Goal: Communication & Community: Answer question/provide support

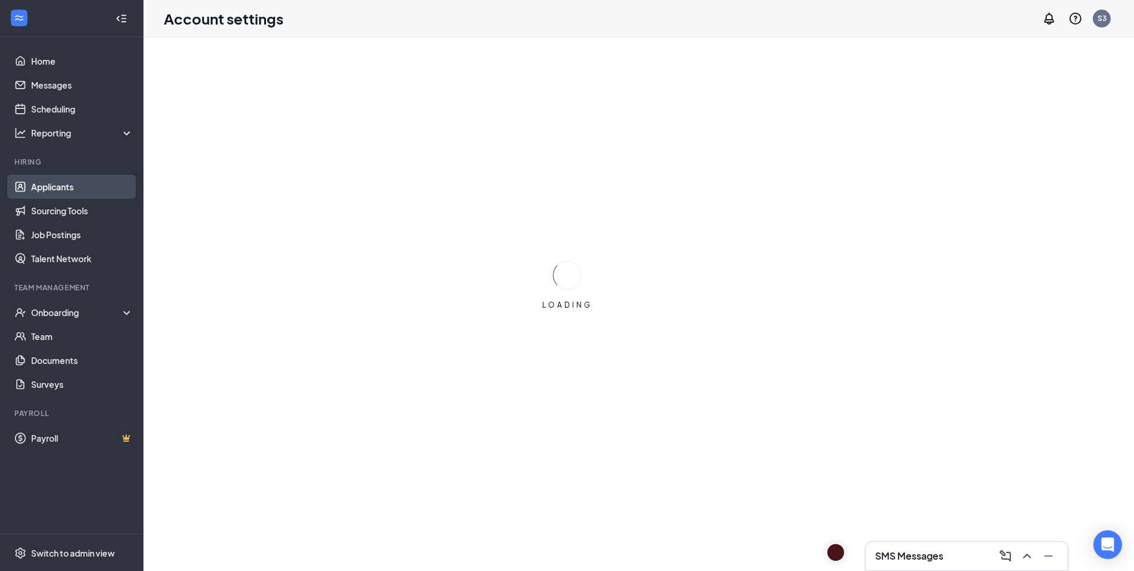
click at [63, 188] on link "Applicants" at bounding box center [82, 187] width 102 height 24
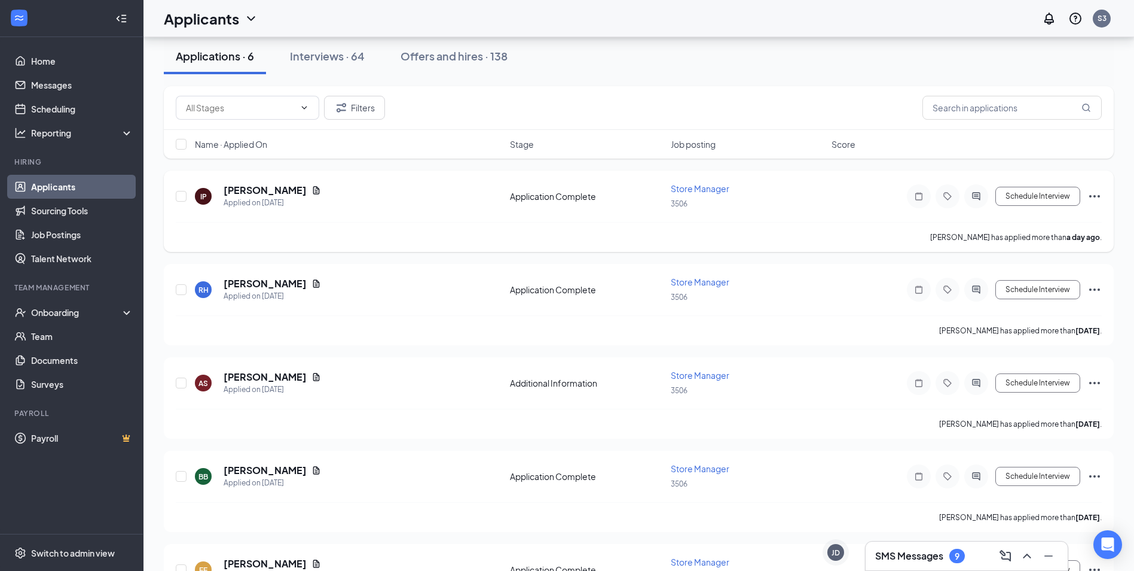
scroll to position [139, 0]
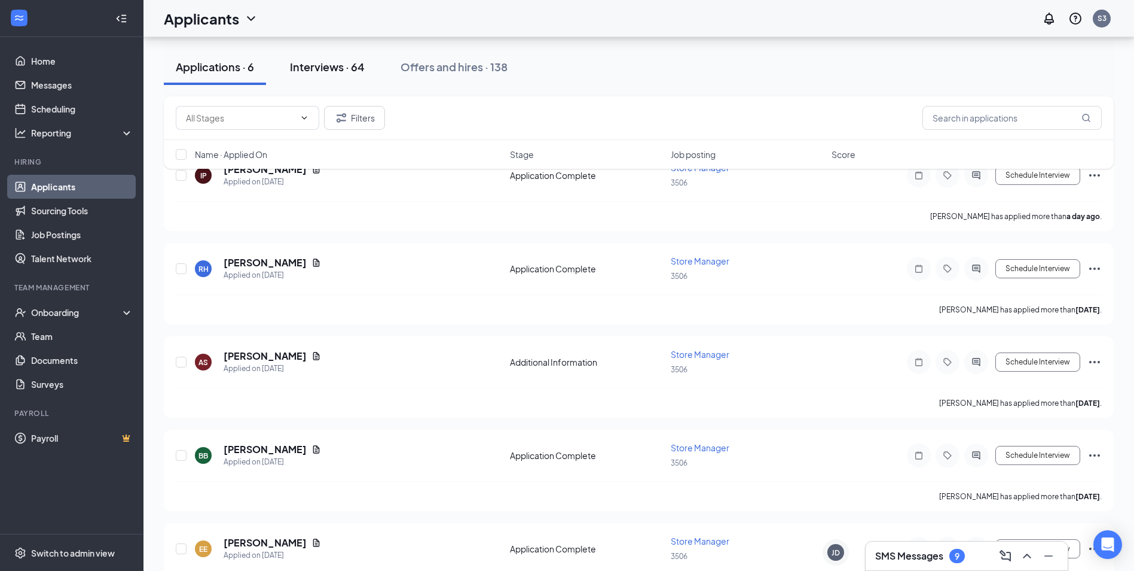
click at [347, 60] on div "Interviews · 64" at bounding box center [327, 66] width 75 height 15
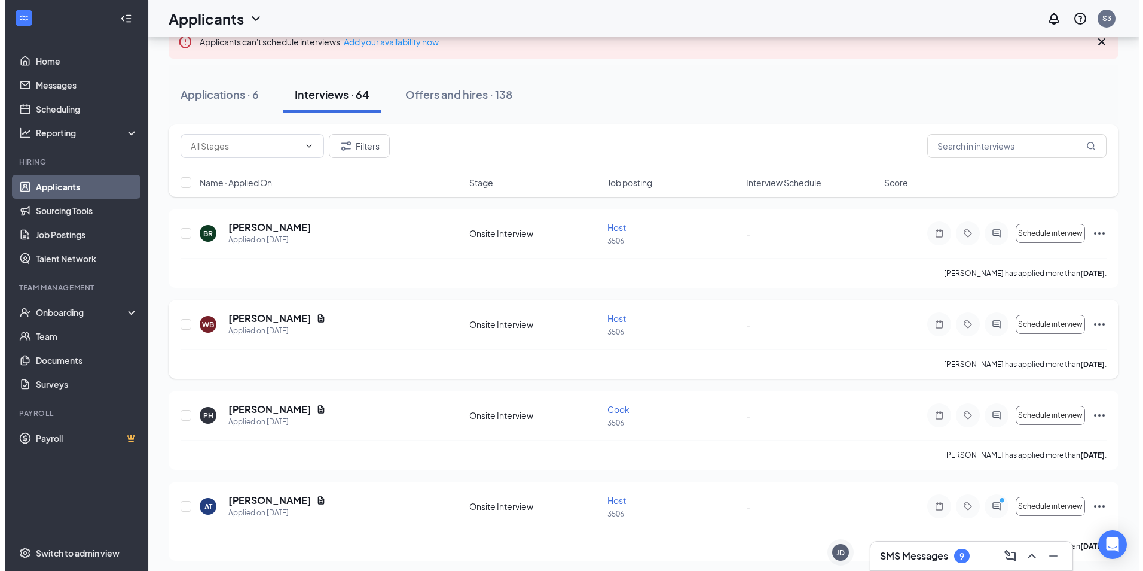
scroll to position [100, 0]
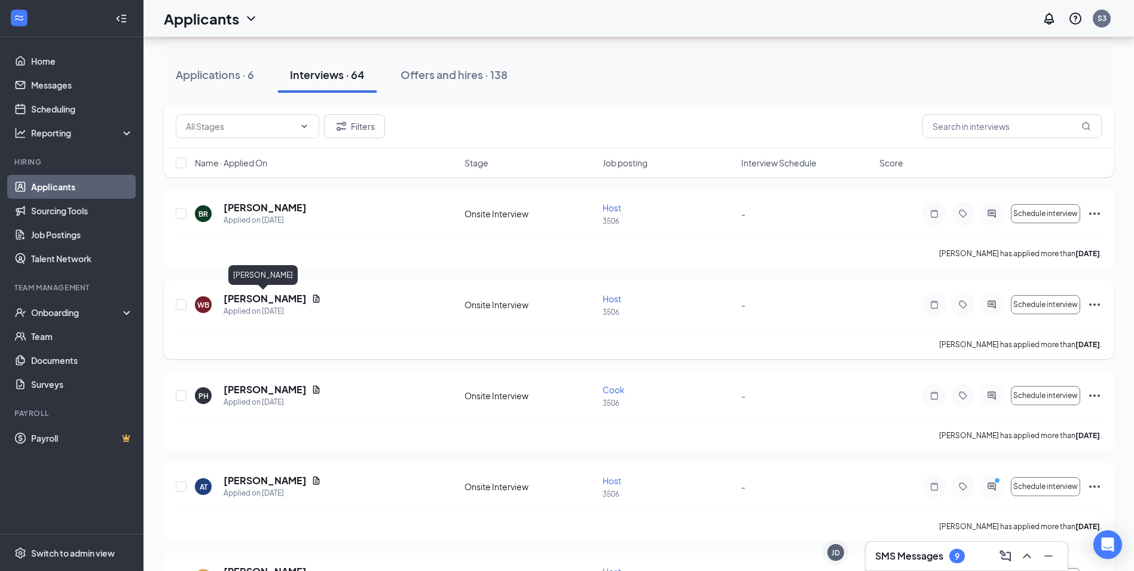
click at [254, 298] on h5 "[PERSON_NAME]" at bounding box center [265, 298] width 83 height 13
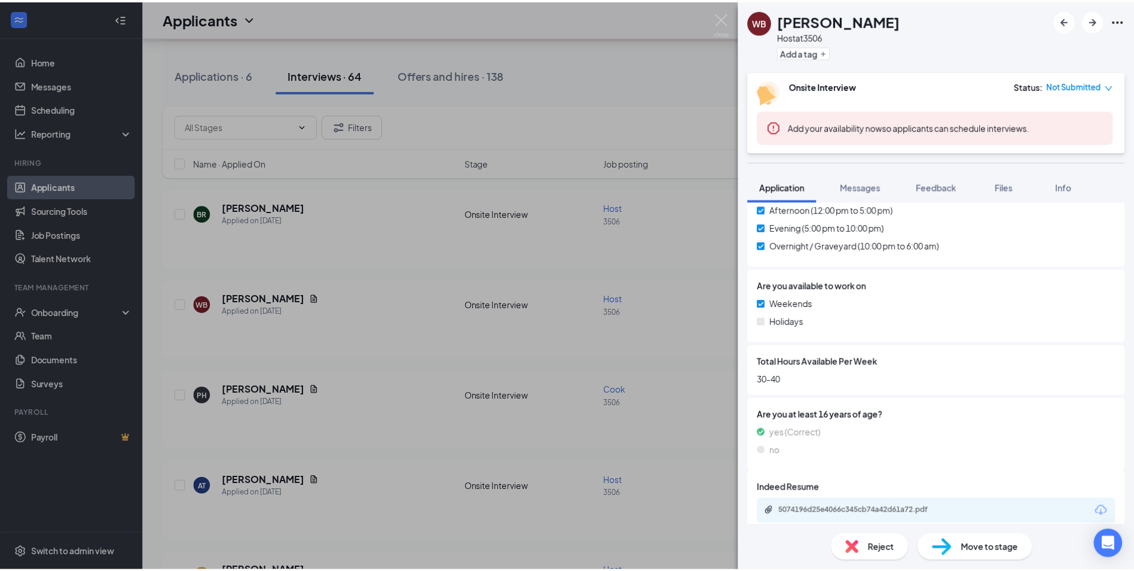
scroll to position [555, 0]
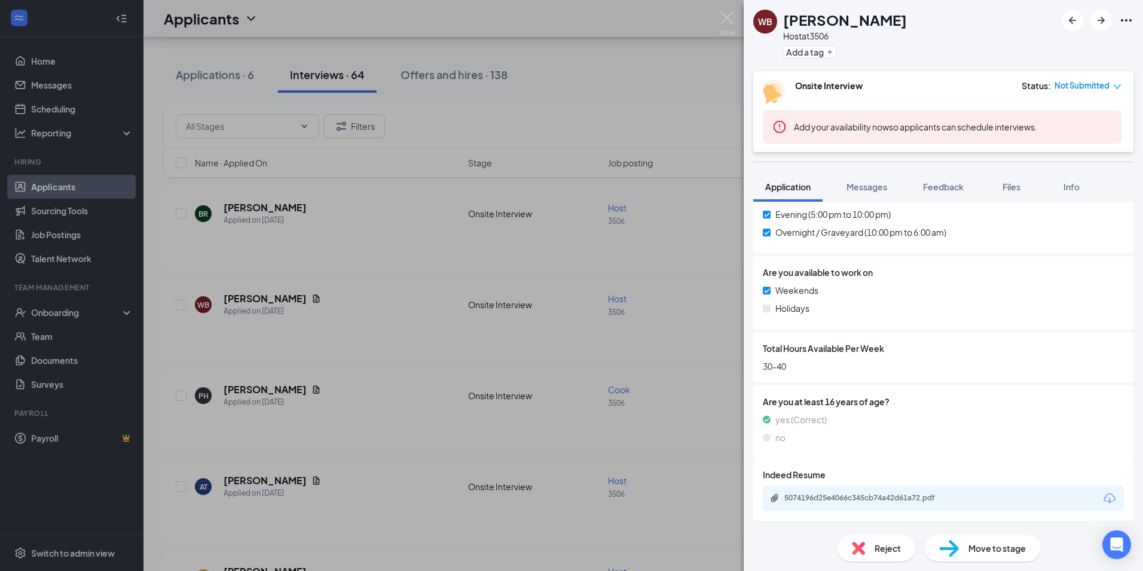
click at [725, 17] on img at bounding box center [727, 23] width 15 height 23
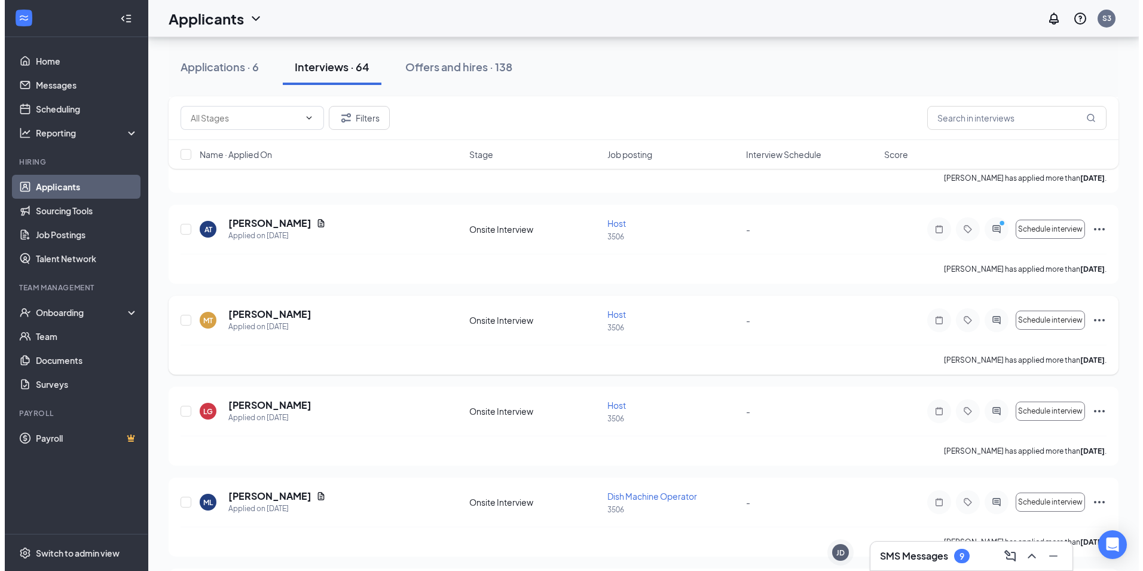
scroll to position [359, 0]
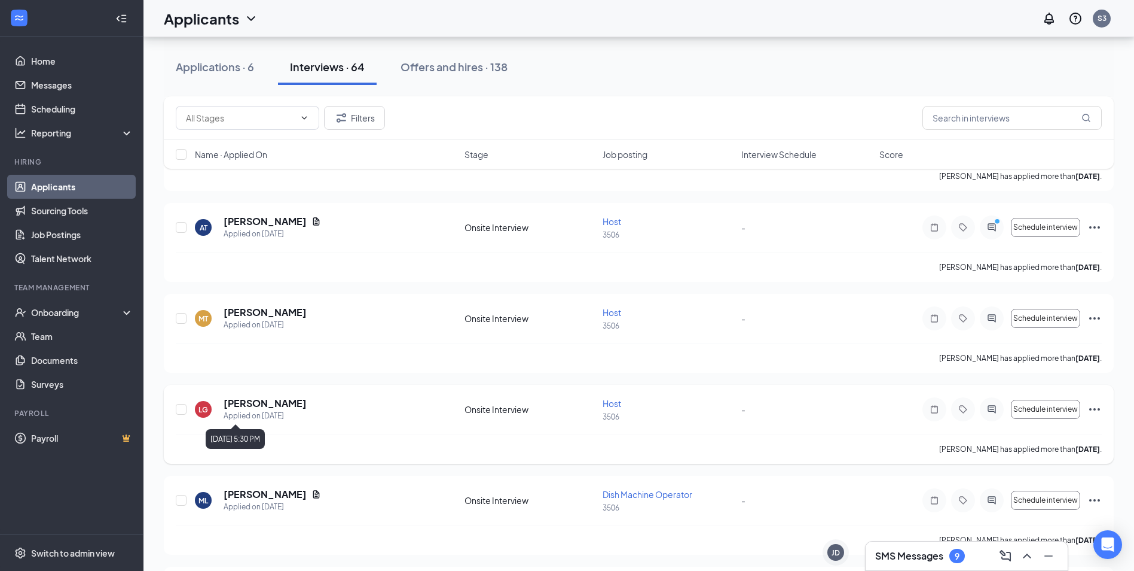
click at [251, 402] on h5 "[PERSON_NAME]" at bounding box center [265, 403] width 83 height 13
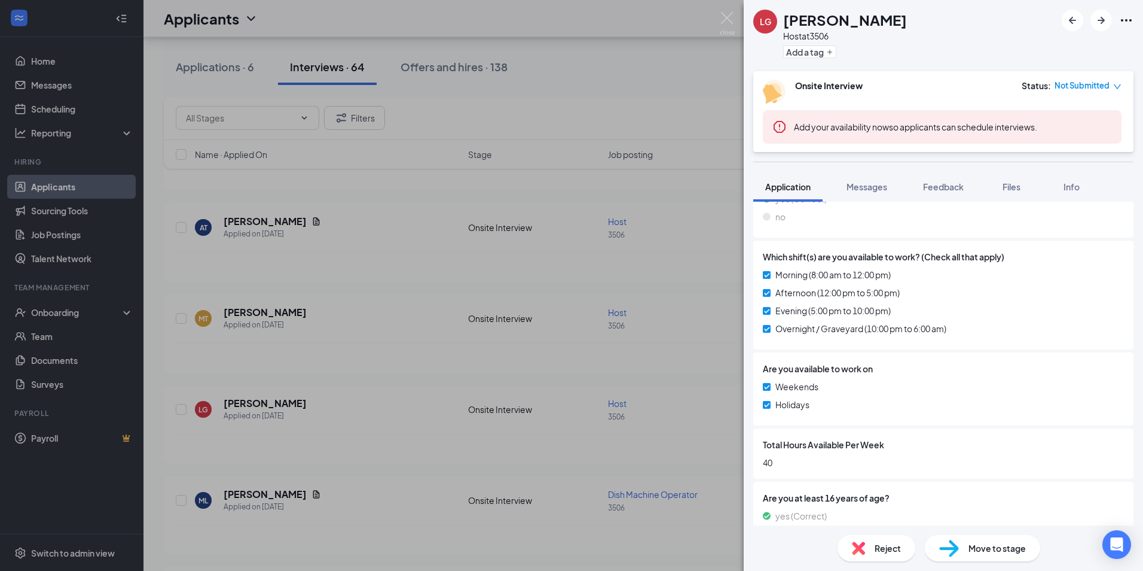
scroll to position [488, 0]
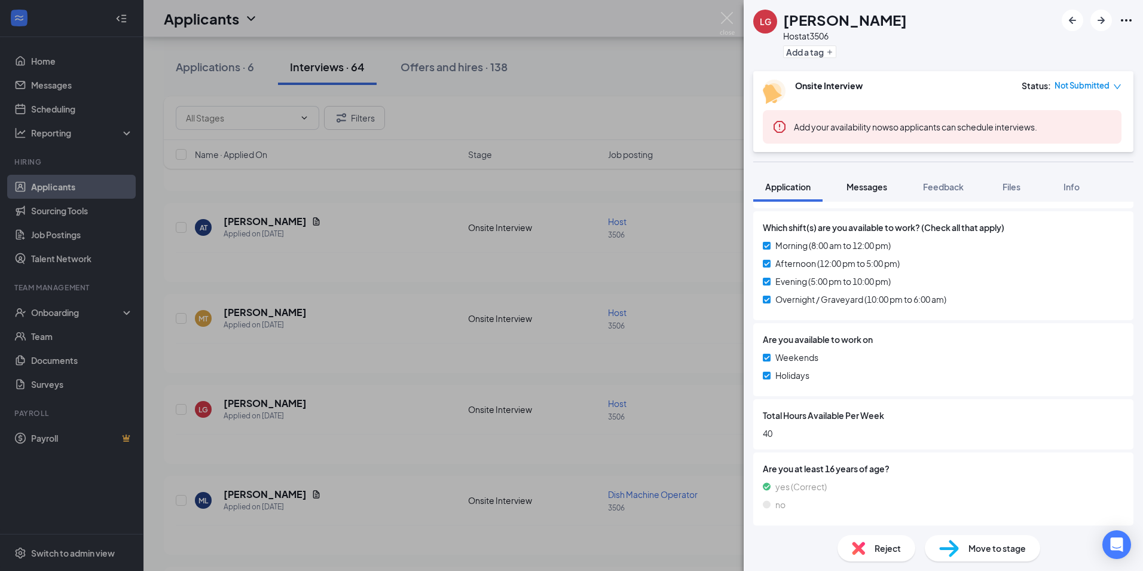
click at [862, 182] on span "Messages" at bounding box center [867, 186] width 41 height 11
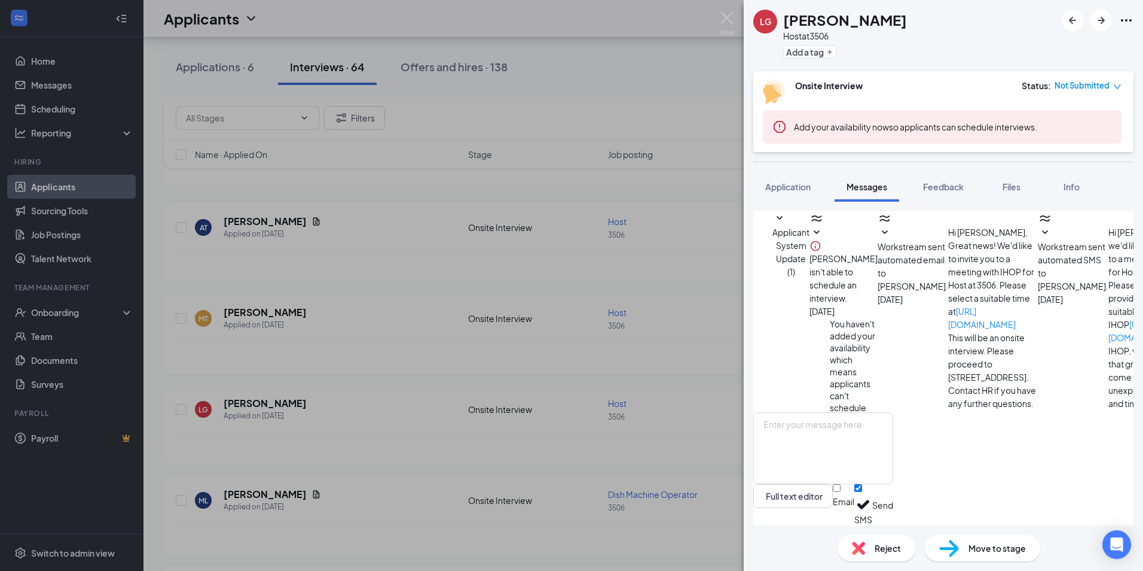
scroll to position [124, 0]
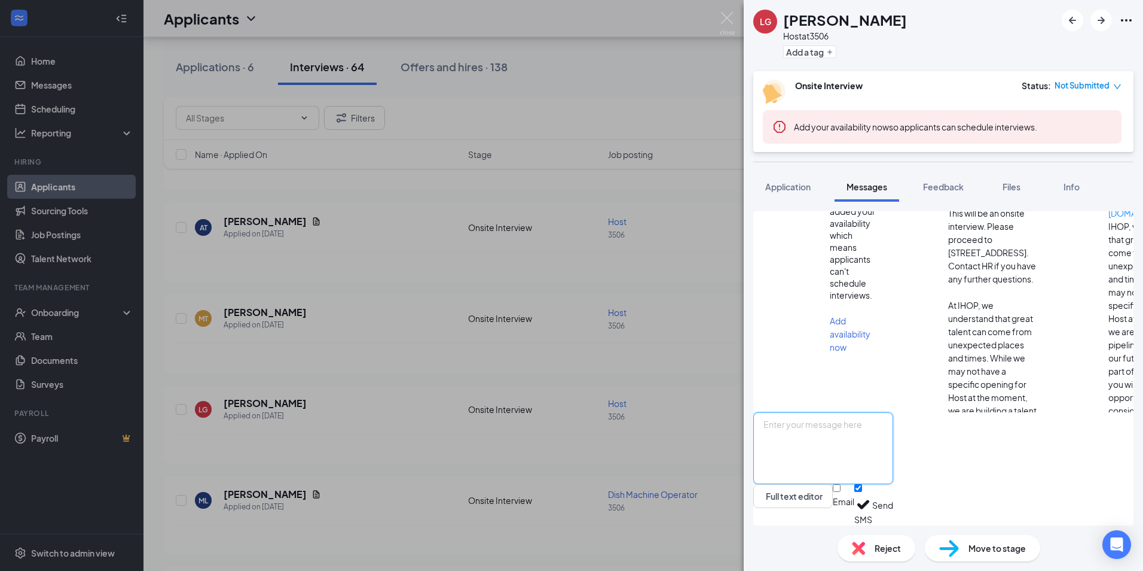
click at [877, 429] on textarea at bounding box center [824, 448] width 140 height 72
type textarea "Good Afternoon, Are you still interested in our Host position here at IHOP? If …"
click at [893, 494] on button "Send" at bounding box center [883, 504] width 21 height 41
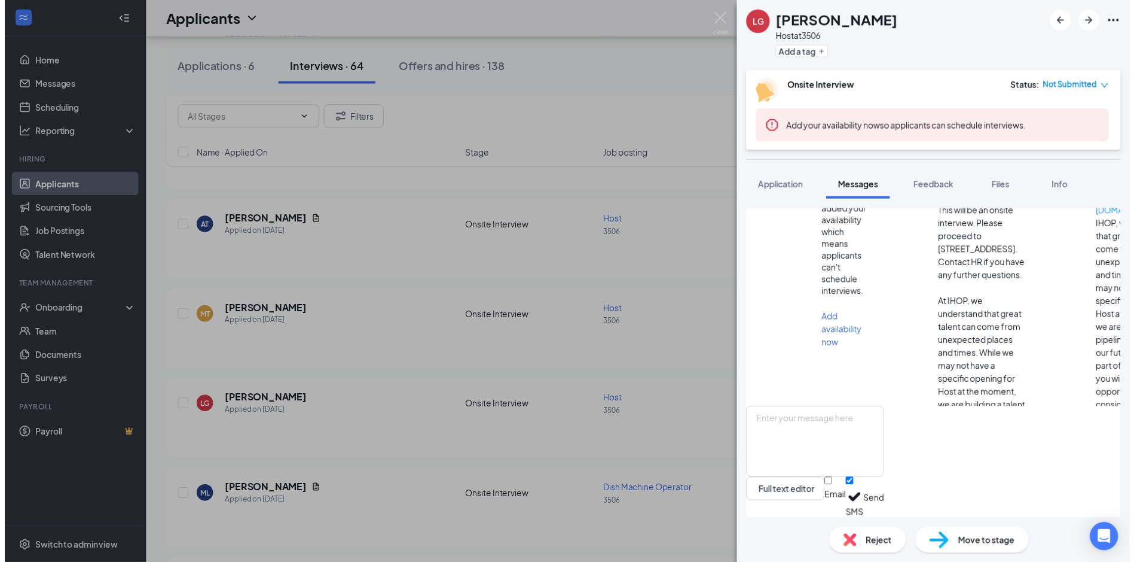
scroll to position [242, 0]
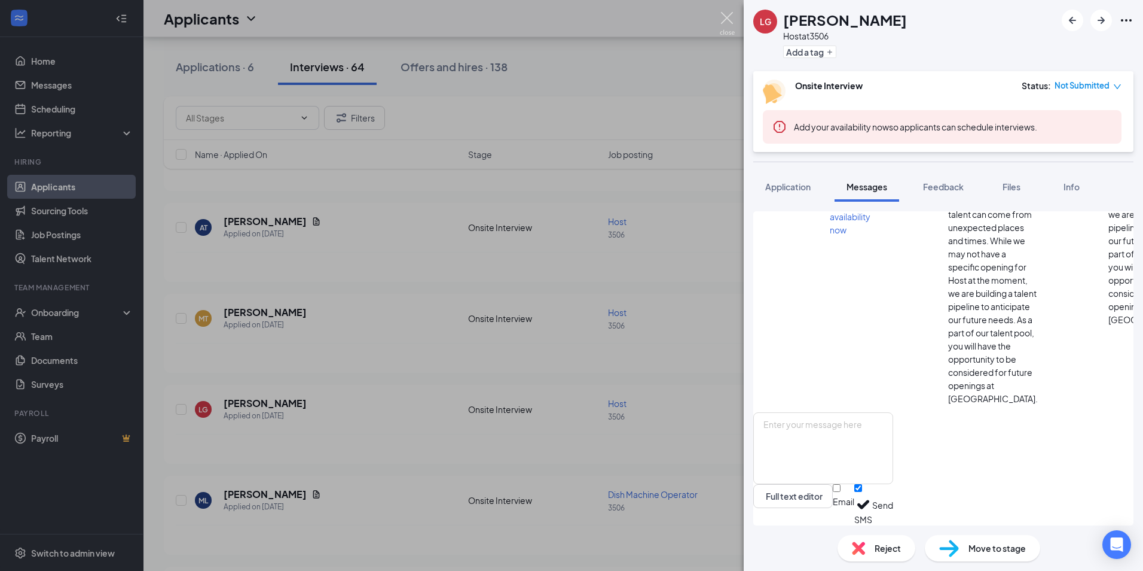
click at [723, 13] on img at bounding box center [727, 23] width 15 height 23
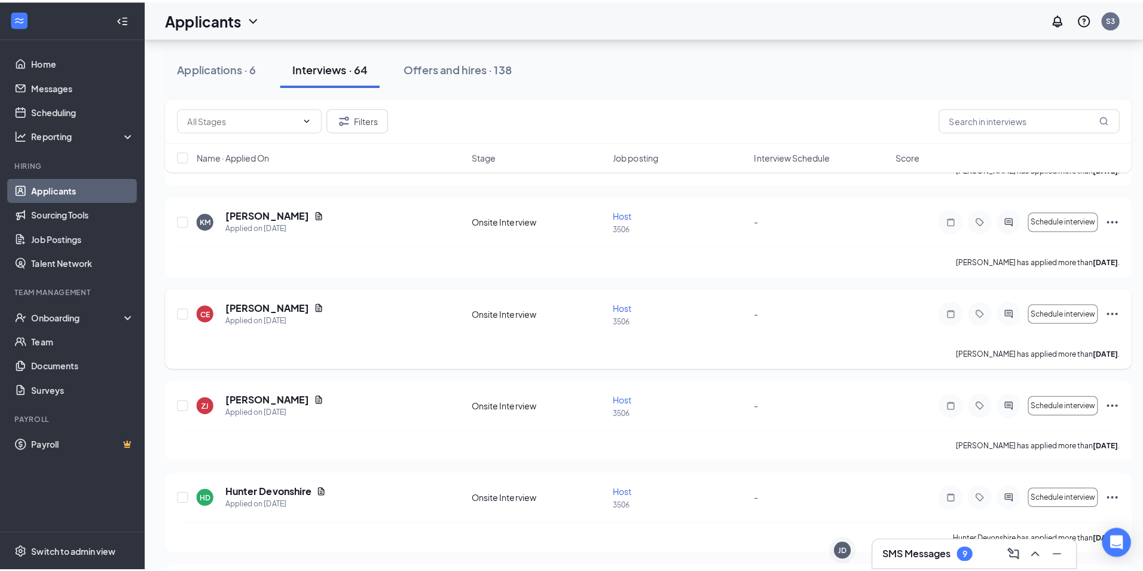
scroll to position [1096, 0]
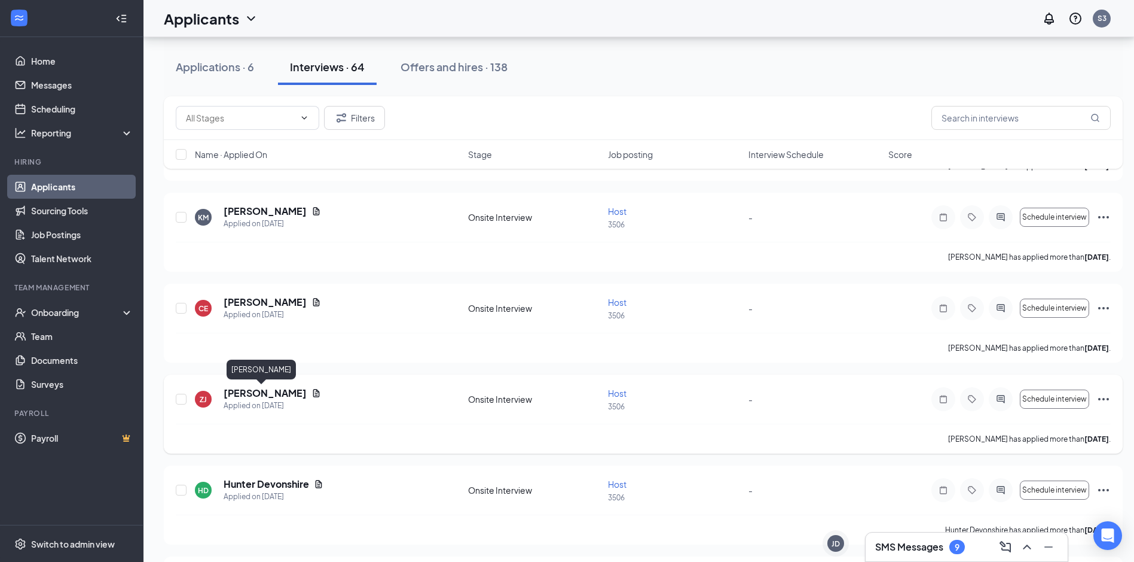
click at [252, 392] on h5 "[PERSON_NAME]" at bounding box center [265, 392] width 83 height 13
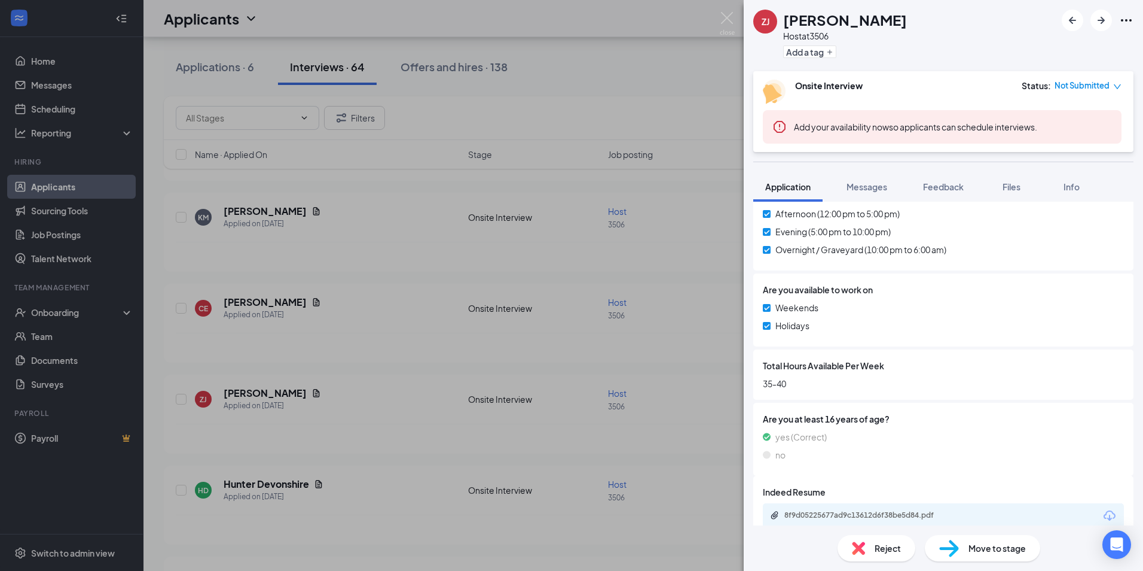
scroll to position [588, 0]
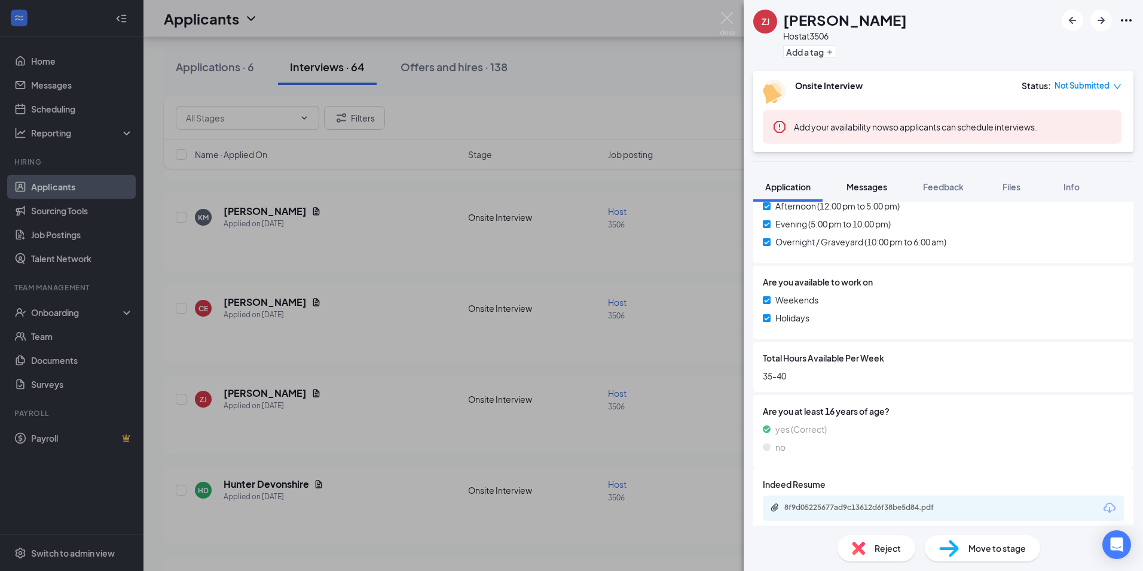
click at [852, 186] on span "Messages" at bounding box center [867, 186] width 41 height 11
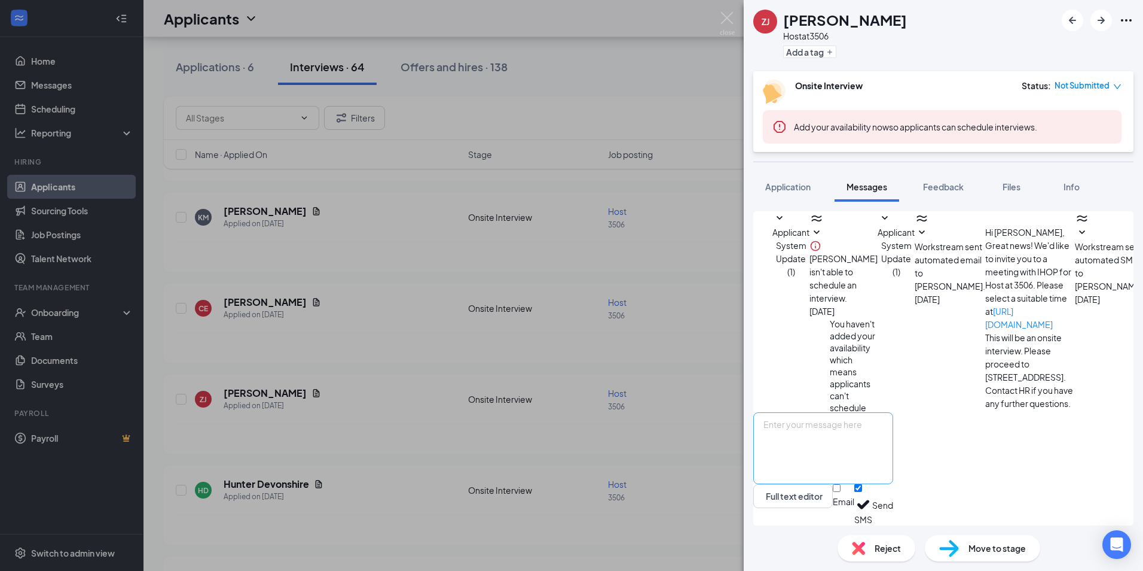
scroll to position [111, 0]
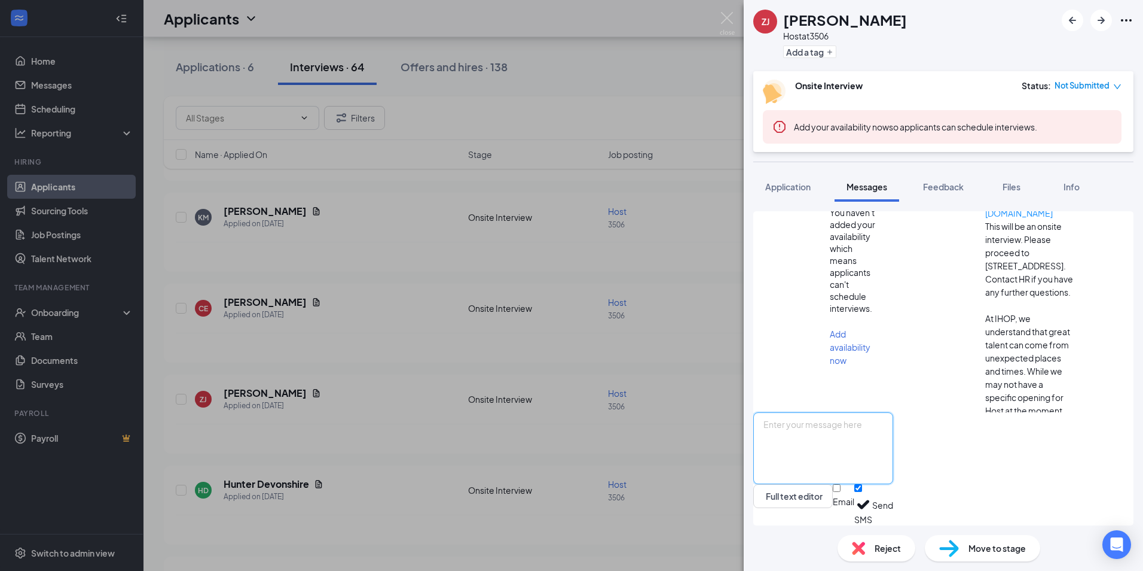
click at [867, 434] on textarea at bounding box center [824, 448] width 140 height 72
type textarea "Good Afternoon, Would you be interested in an interview [DATE] at 11am?"
click at [893, 513] on button "Send" at bounding box center [883, 504] width 21 height 41
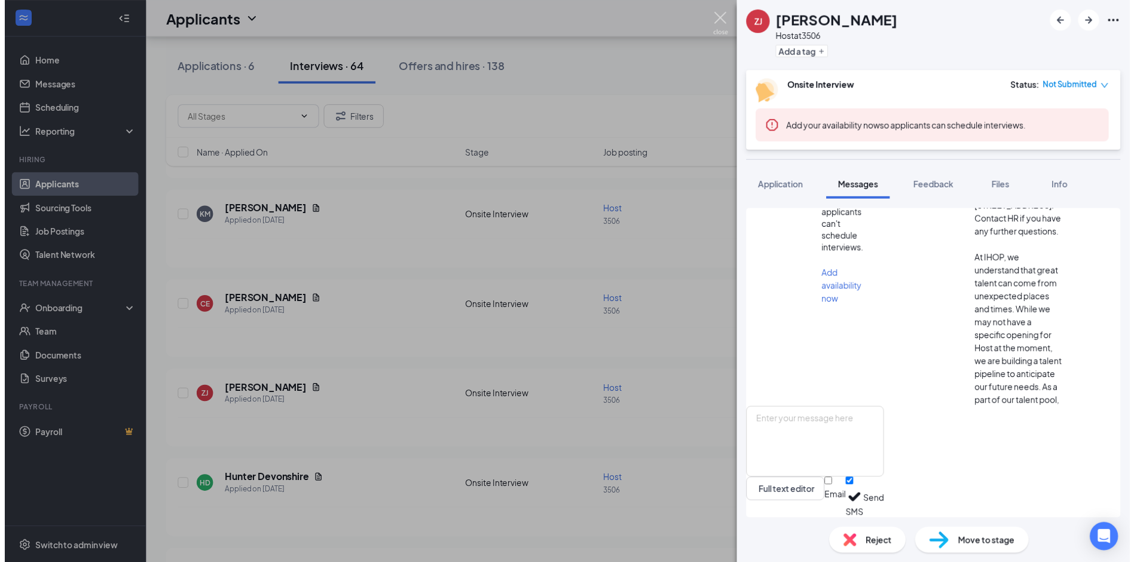
scroll to position [215, 0]
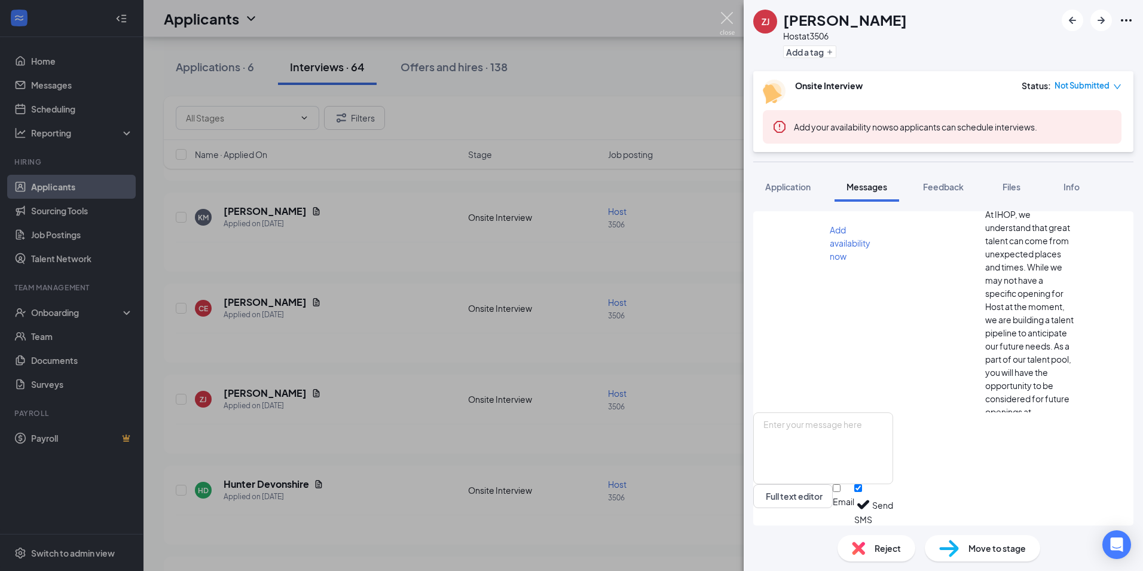
click at [728, 17] on img at bounding box center [727, 23] width 15 height 23
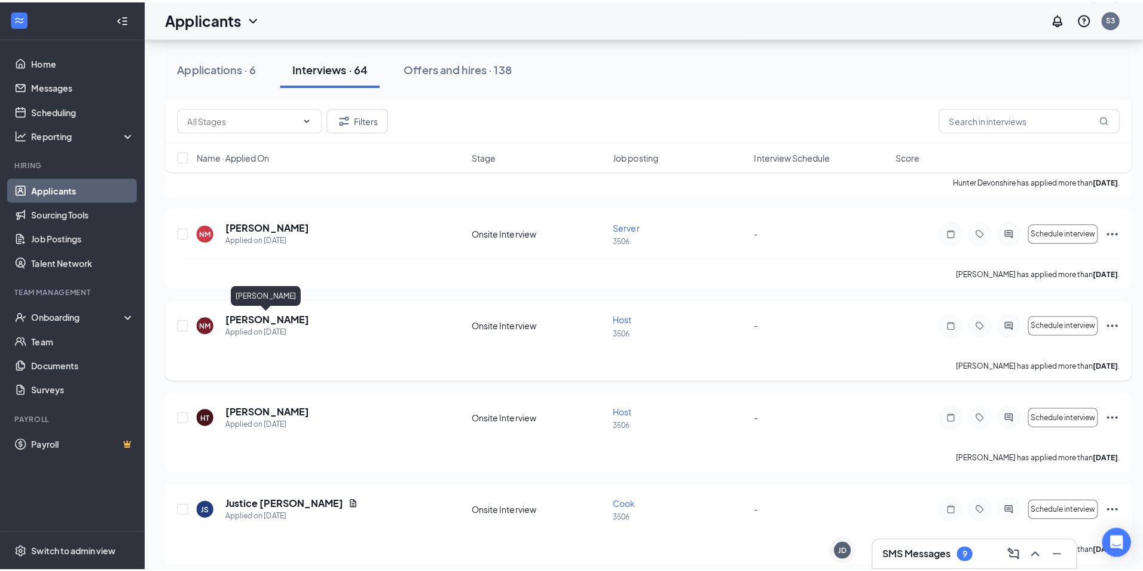
scroll to position [1455, 0]
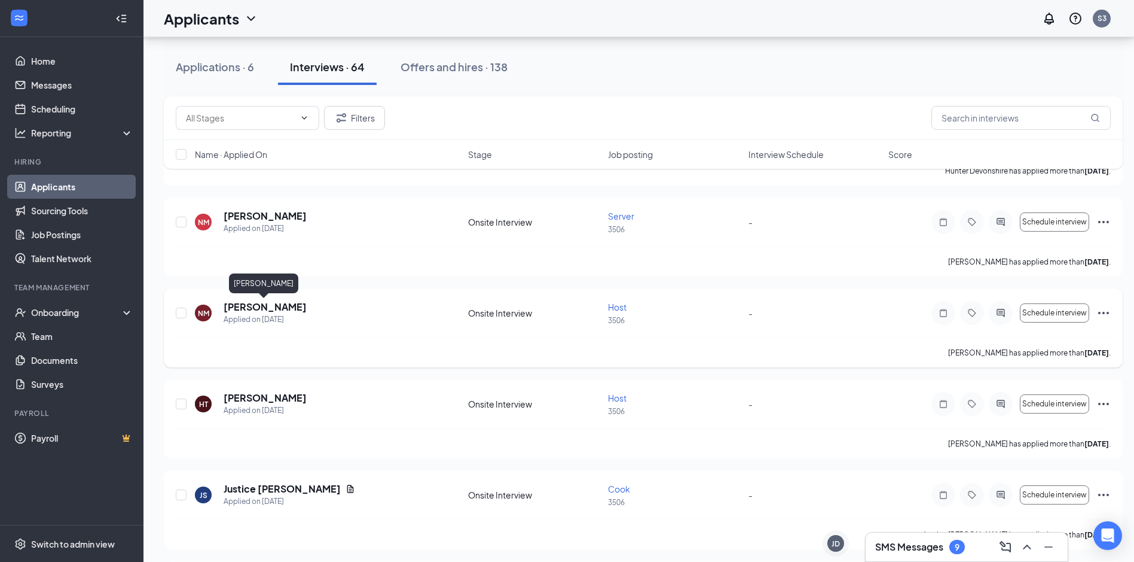
click at [270, 297] on div "[PERSON_NAME]" at bounding box center [263, 285] width 69 height 25
click at [270, 306] on h5 "[PERSON_NAME]" at bounding box center [265, 306] width 83 height 13
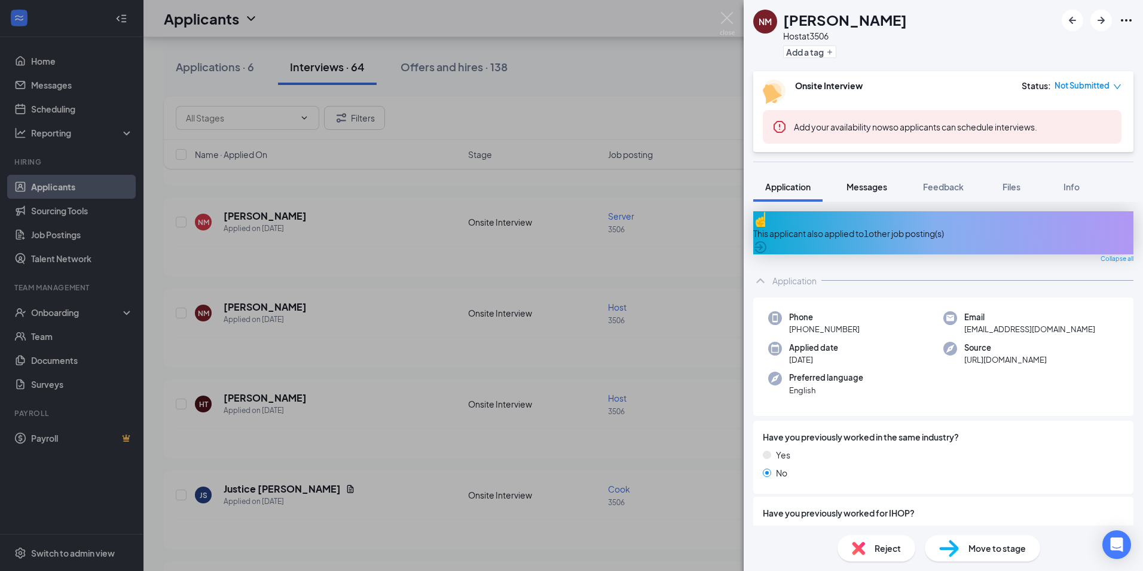
click at [885, 191] on span "Messages" at bounding box center [867, 186] width 41 height 11
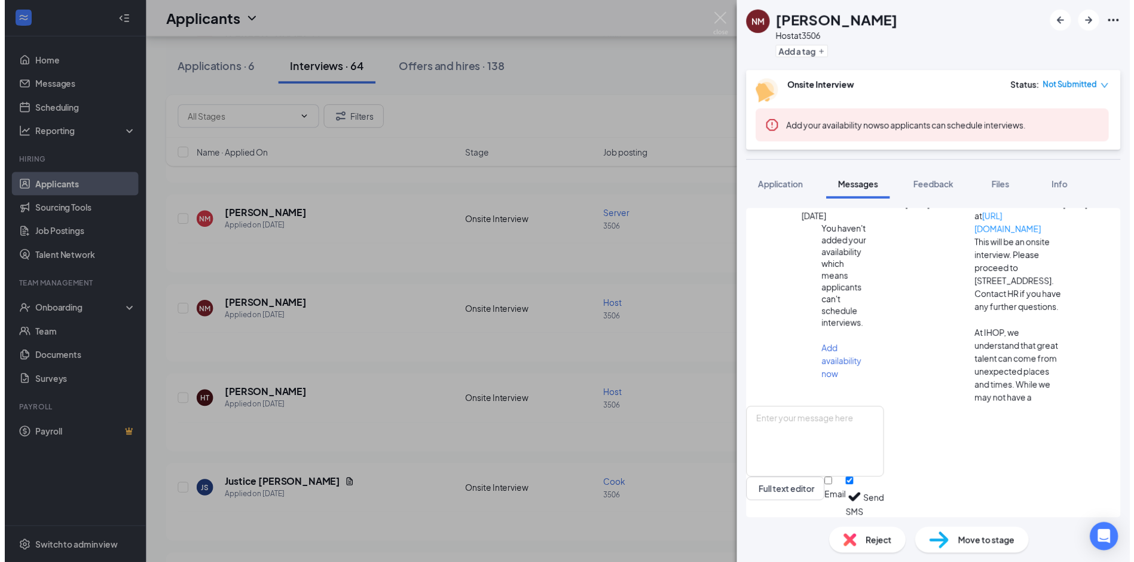
scroll to position [73, 0]
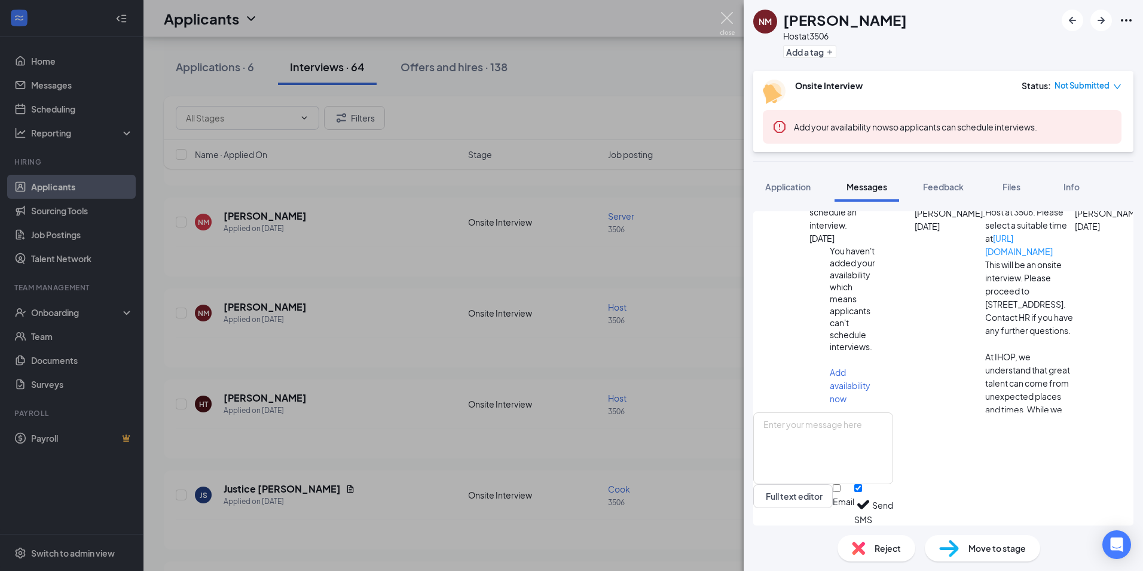
click at [724, 21] on img at bounding box center [727, 23] width 15 height 23
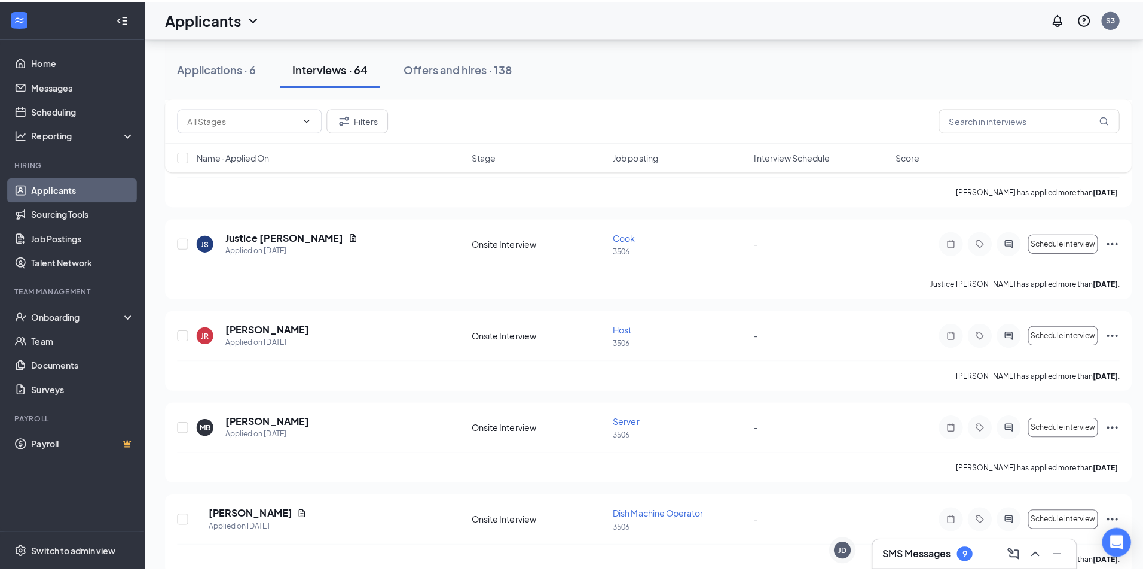
scroll to position [1715, 0]
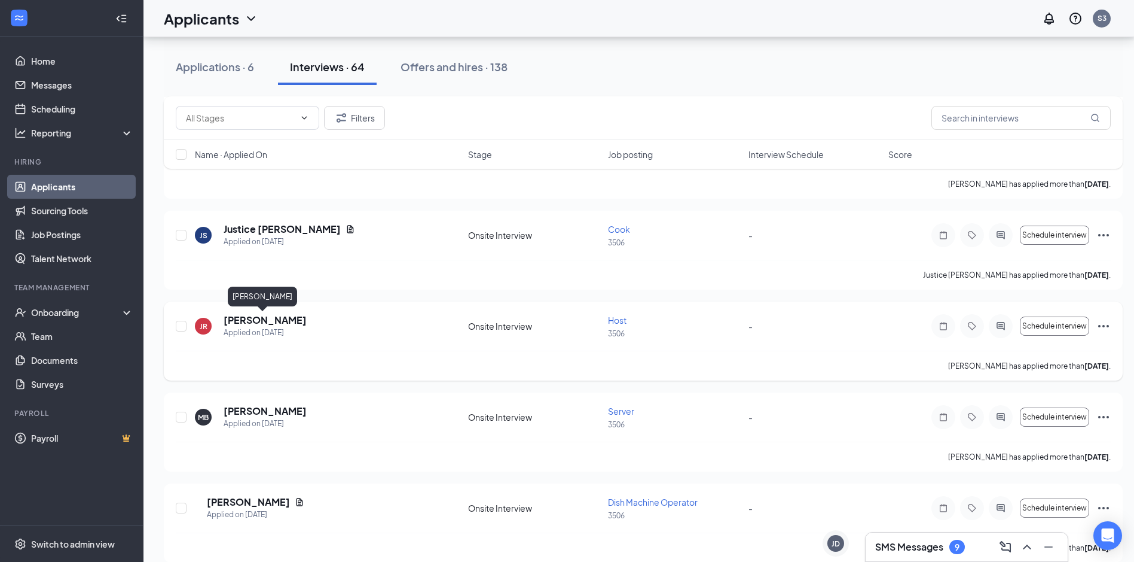
click at [257, 319] on h5 "[PERSON_NAME]" at bounding box center [265, 319] width 83 height 13
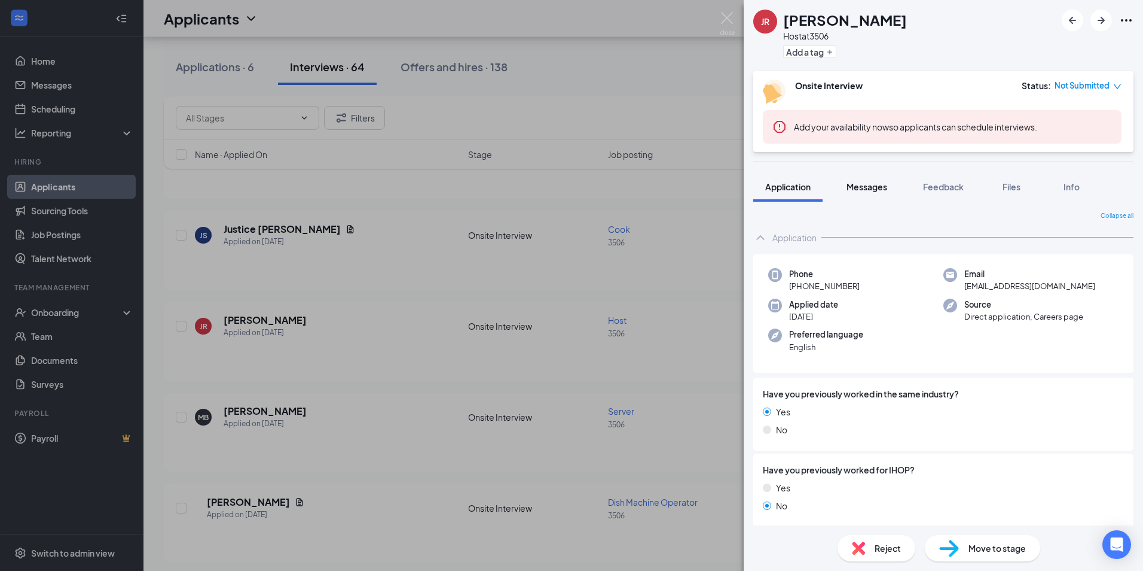
click at [856, 191] on span "Messages" at bounding box center [867, 186] width 41 height 11
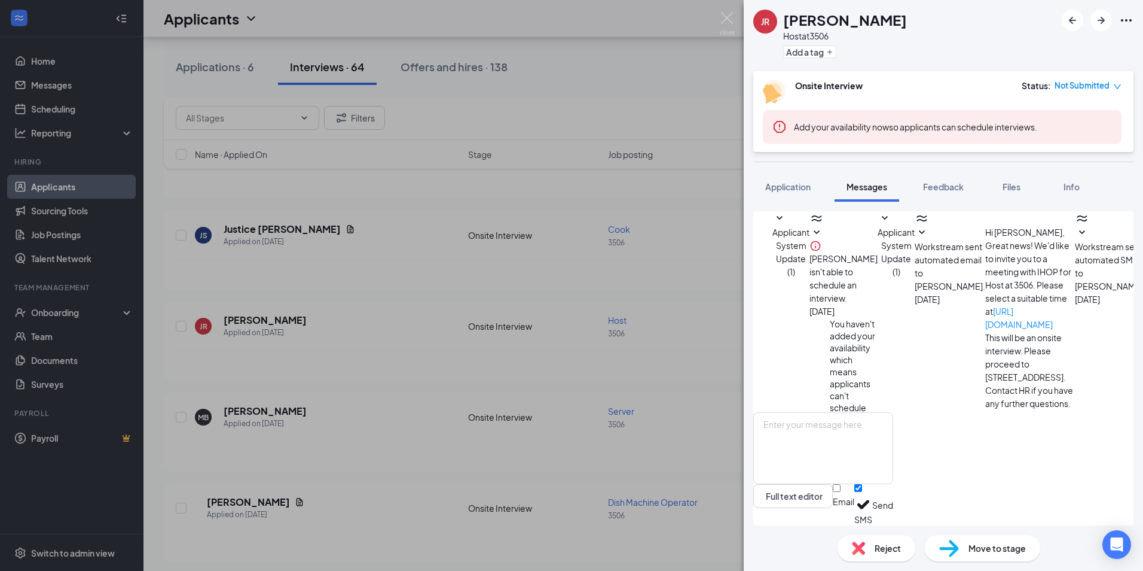
scroll to position [124, 0]
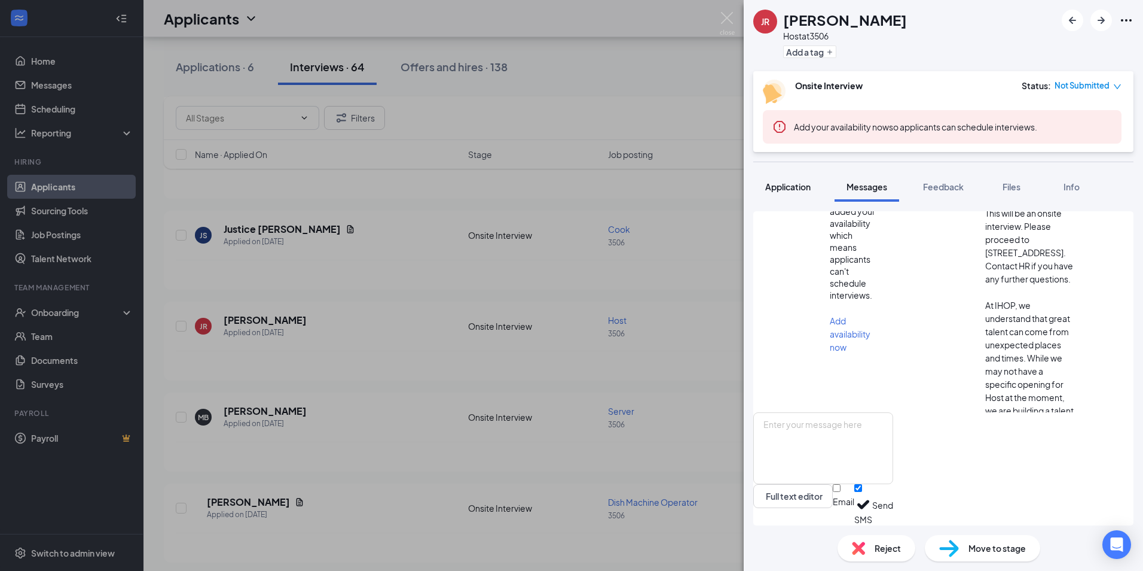
click at [780, 183] on span "Application" at bounding box center [787, 186] width 45 height 11
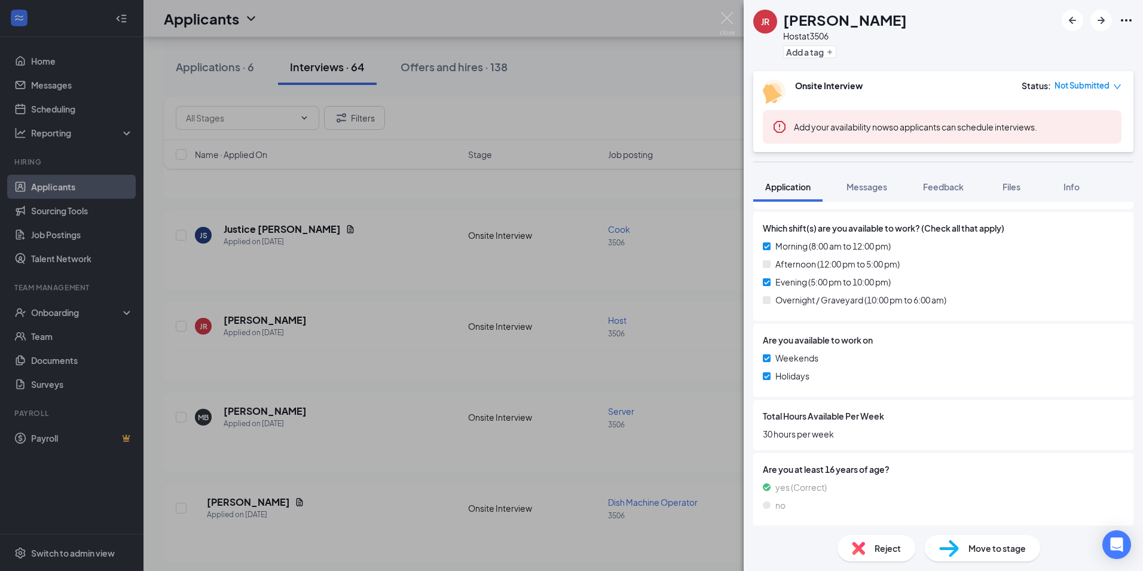
scroll to position [488, 0]
click at [855, 185] on span "Messages" at bounding box center [867, 186] width 41 height 11
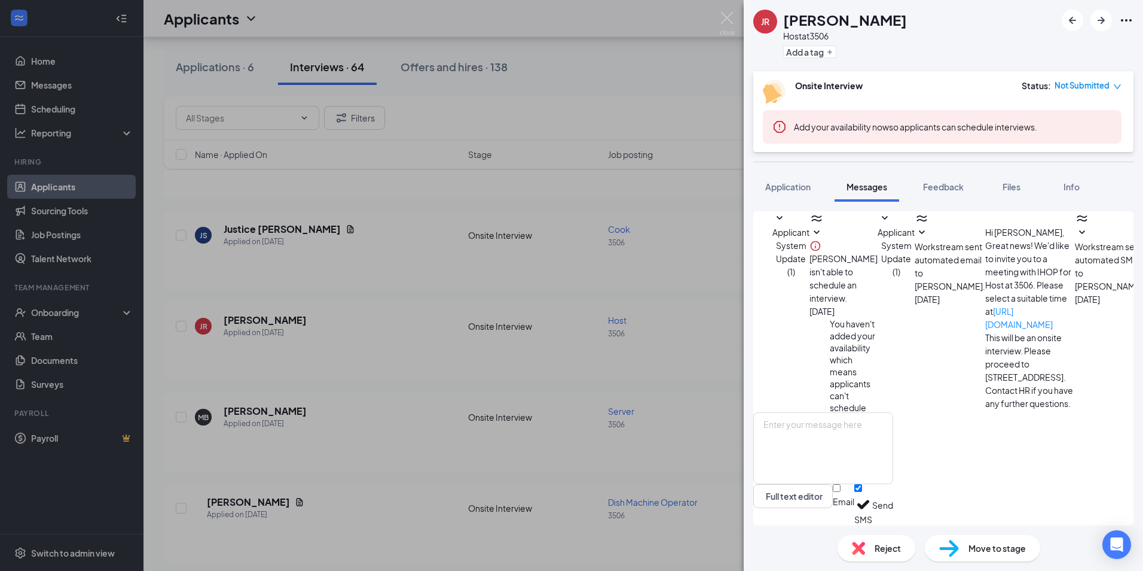
scroll to position [124, 0]
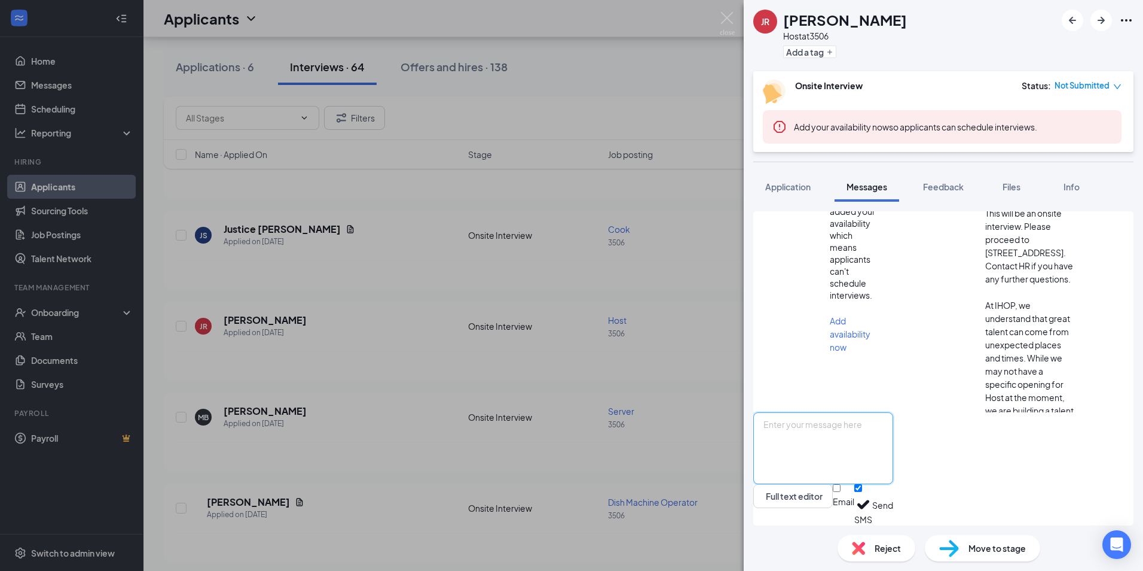
click at [871, 424] on textarea at bounding box center [824, 448] width 140 height 72
type textarea "Good Afternoon, Are you still interested in our host position here at IHOP?"
click at [893, 508] on button "Send" at bounding box center [883, 504] width 21 height 41
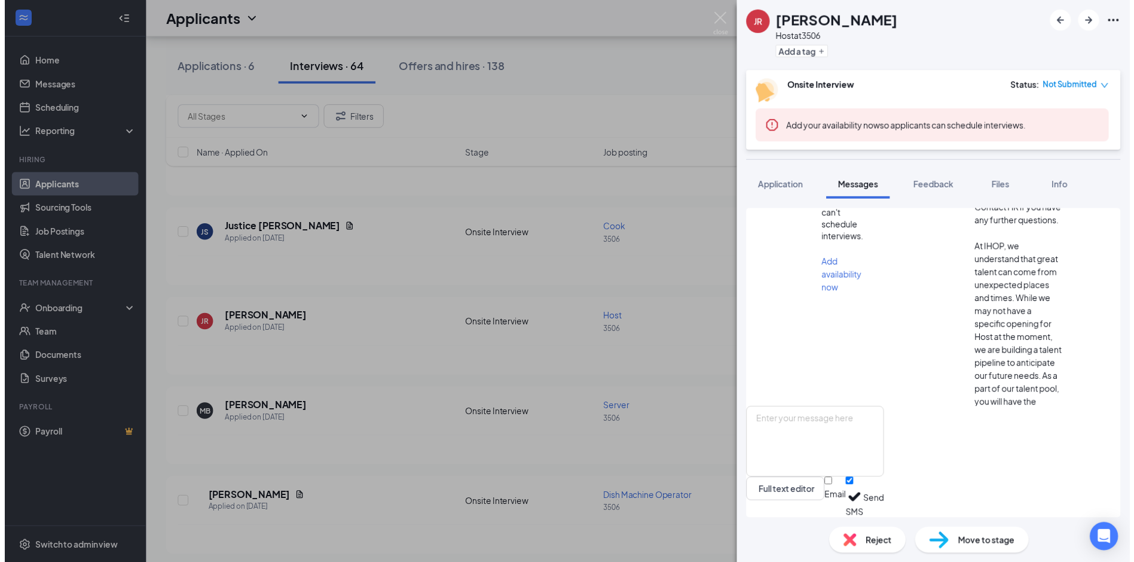
scroll to position [215, 0]
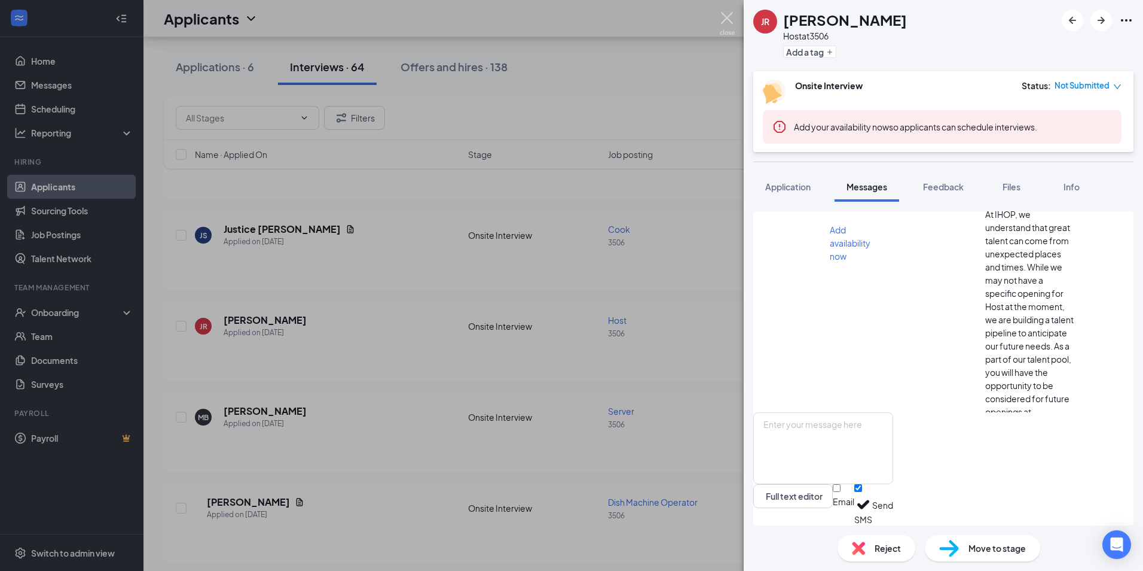
click at [731, 18] on img at bounding box center [727, 23] width 15 height 23
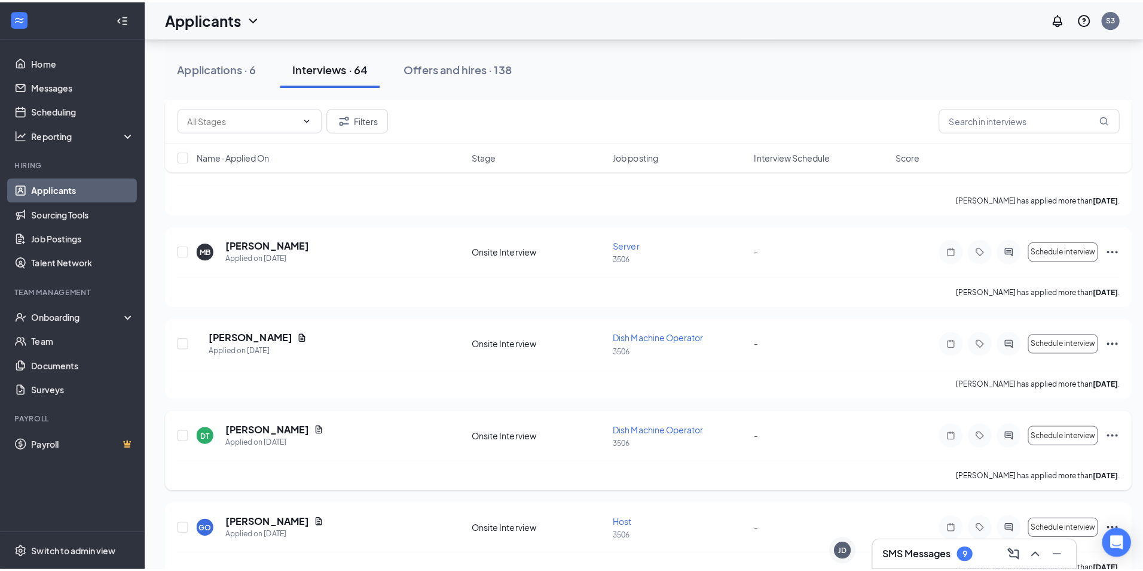
scroll to position [1974, 0]
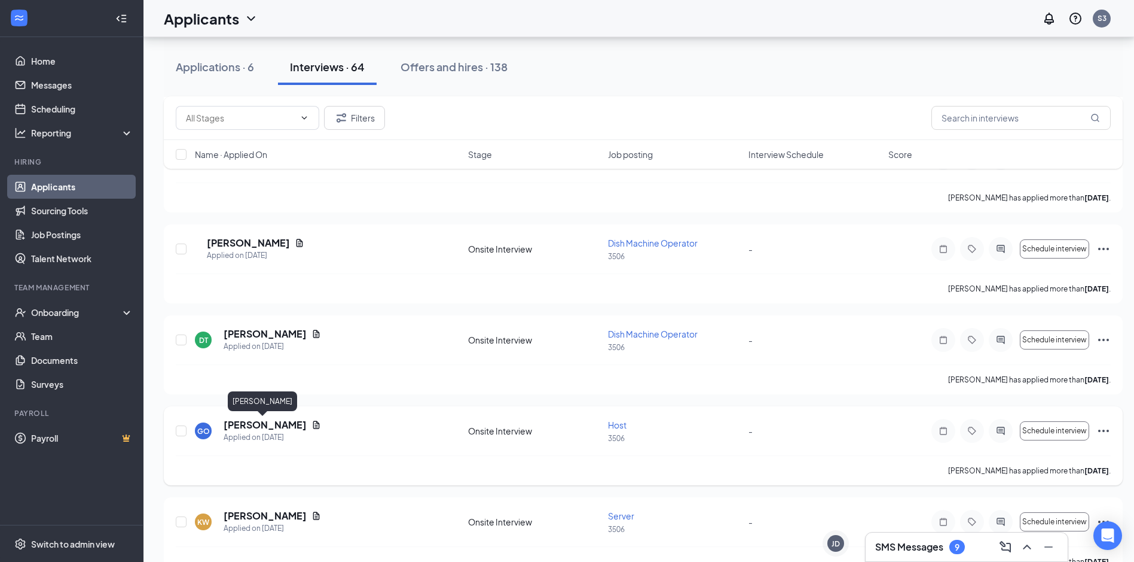
click at [268, 429] on h5 "[PERSON_NAME]" at bounding box center [265, 424] width 83 height 13
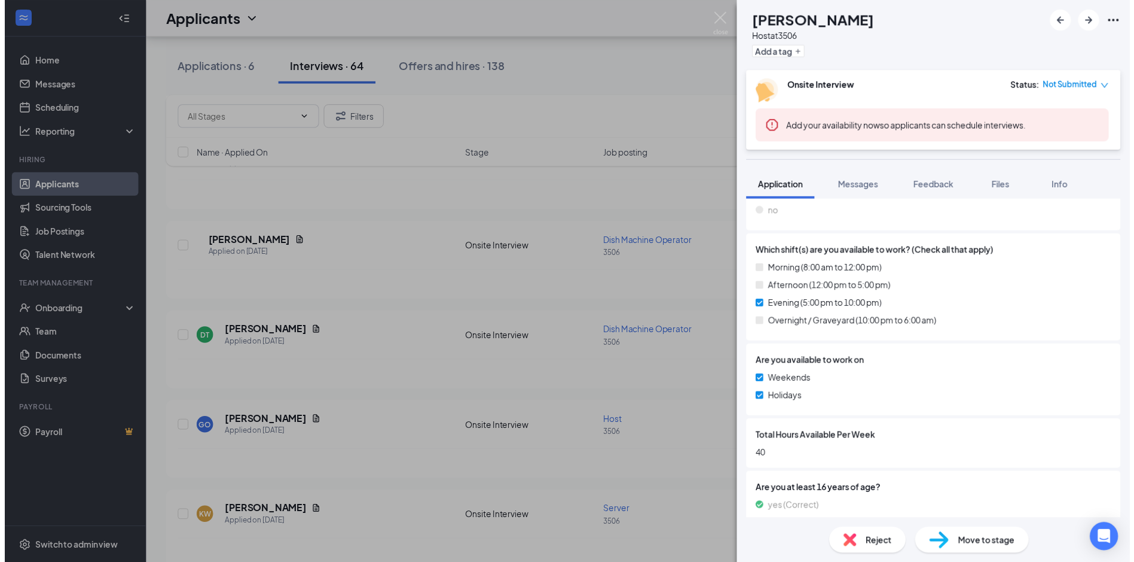
scroll to position [538, 0]
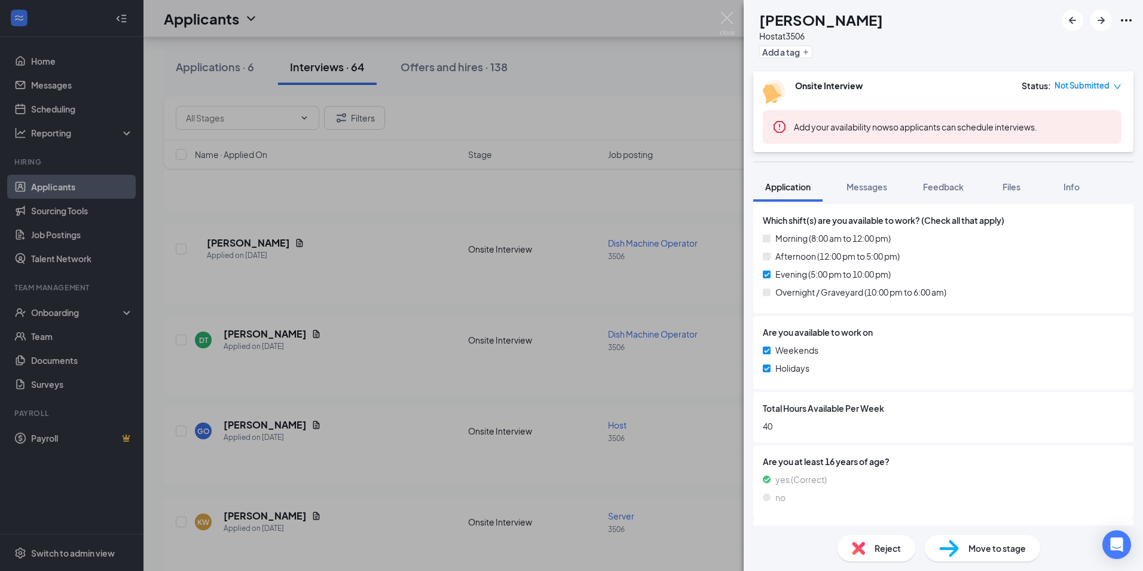
click at [723, 22] on img at bounding box center [727, 23] width 15 height 23
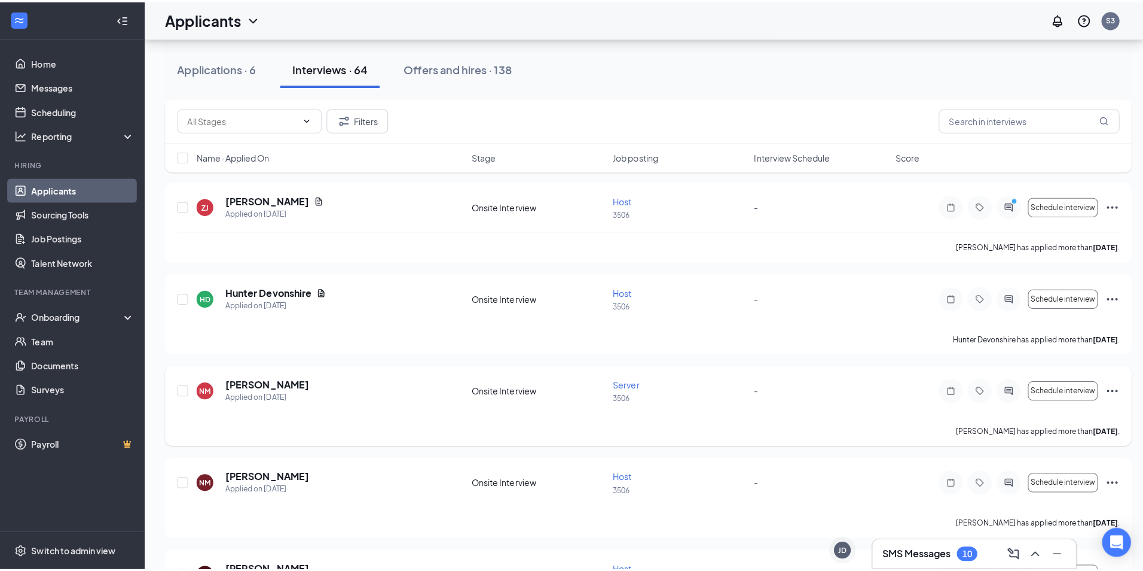
scroll to position [1261, 0]
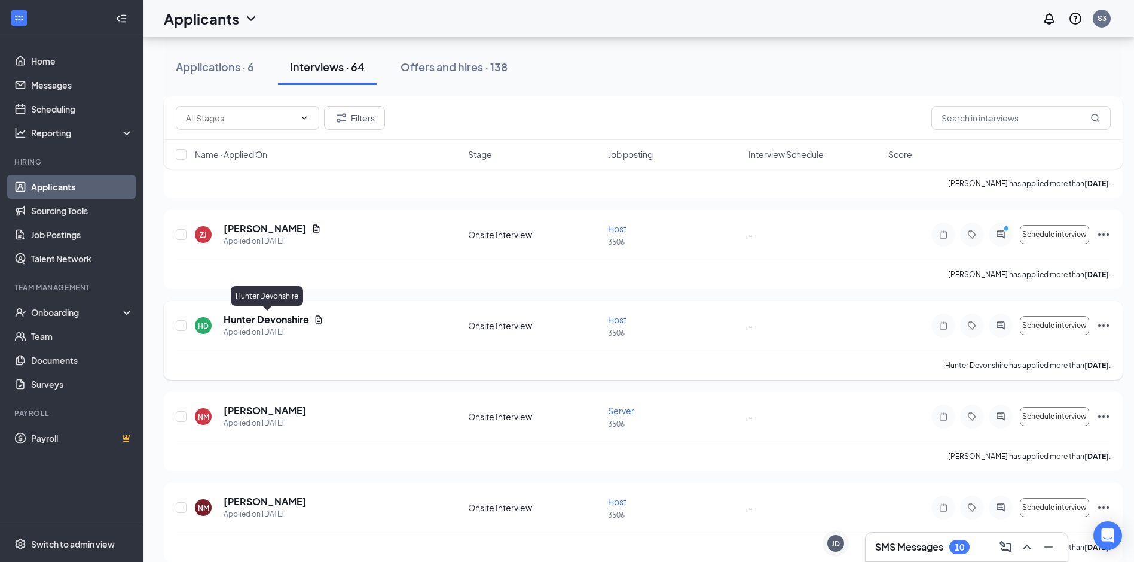
click at [243, 315] on h5 "Hunter Devonshire" at bounding box center [267, 319] width 86 height 13
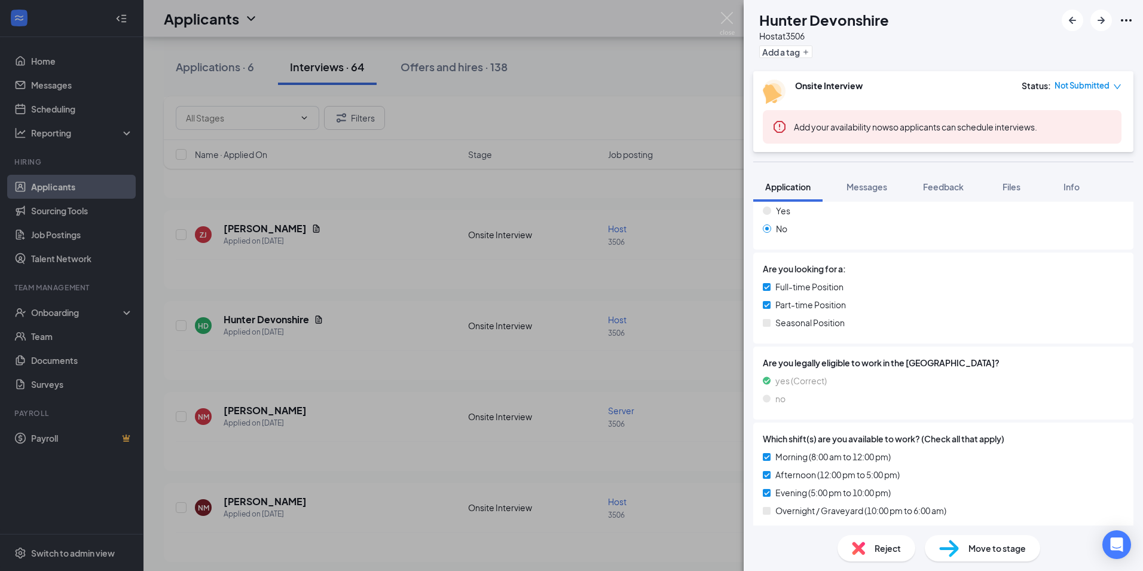
scroll to position [279, 0]
click at [865, 182] on span "Messages" at bounding box center [867, 186] width 41 height 11
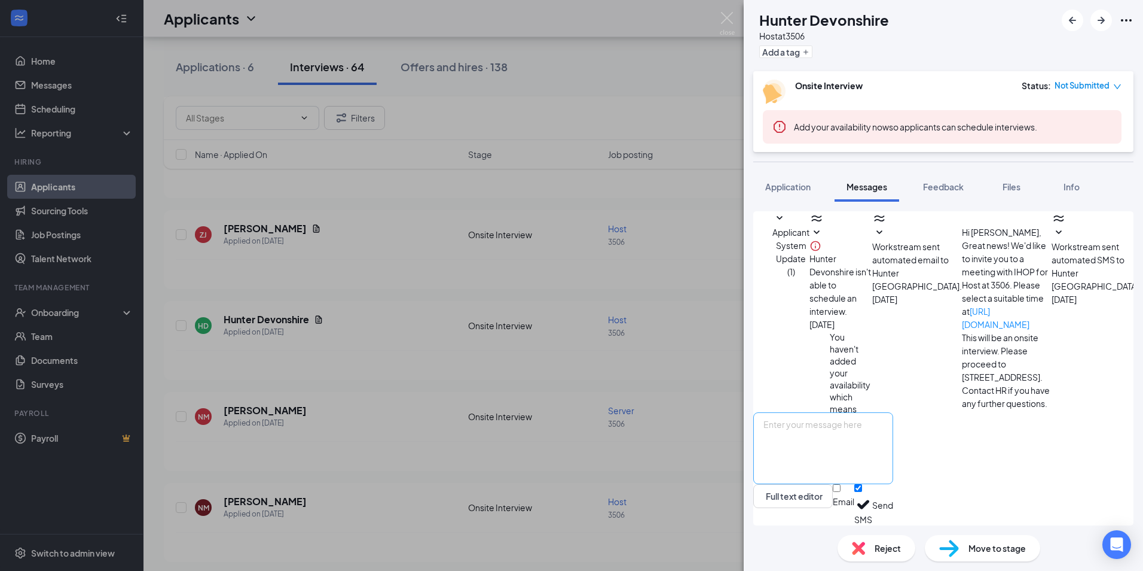
scroll to position [111, 0]
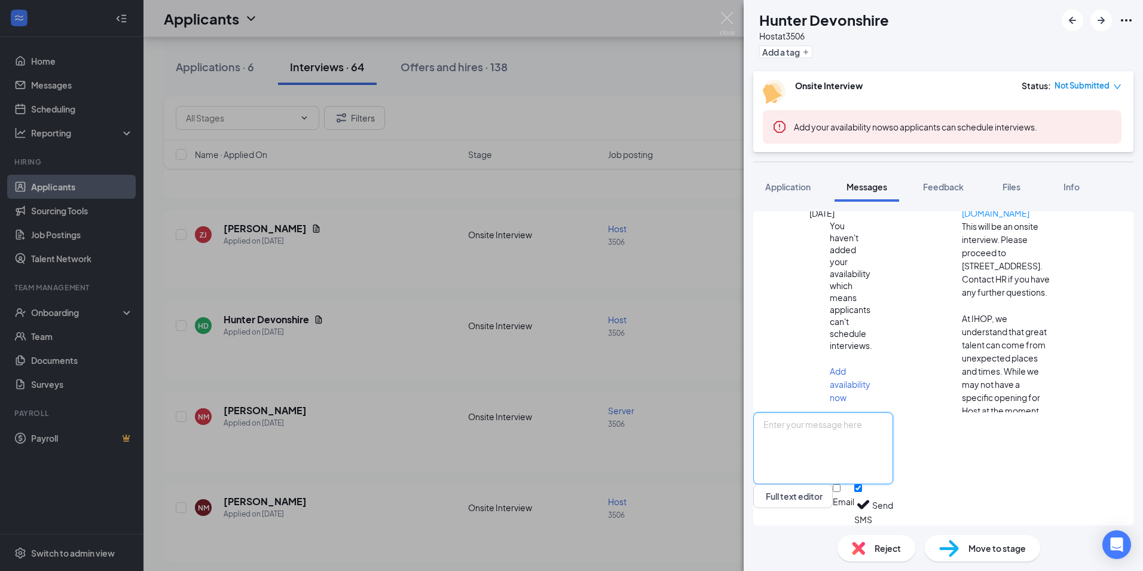
click at [847, 424] on textarea at bounding box center [824, 448] width 140 height 72
type textarea "Good Afternoon, Are you still interested in our host position here at IHOP?"
click at [893, 508] on button "Send" at bounding box center [883, 504] width 21 height 41
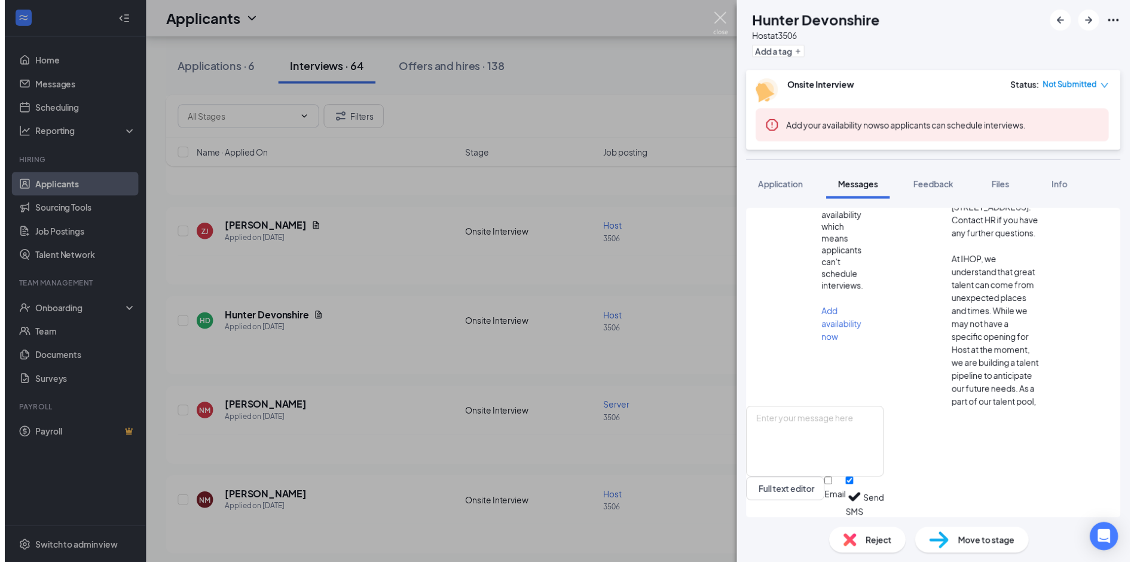
scroll to position [201, 0]
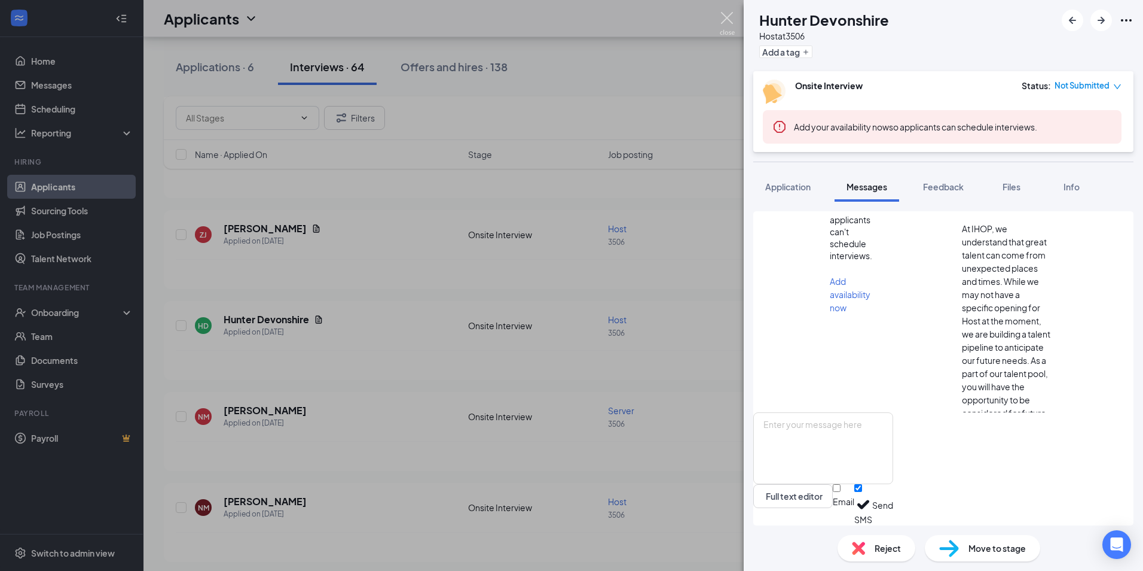
click at [725, 13] on img at bounding box center [727, 23] width 15 height 23
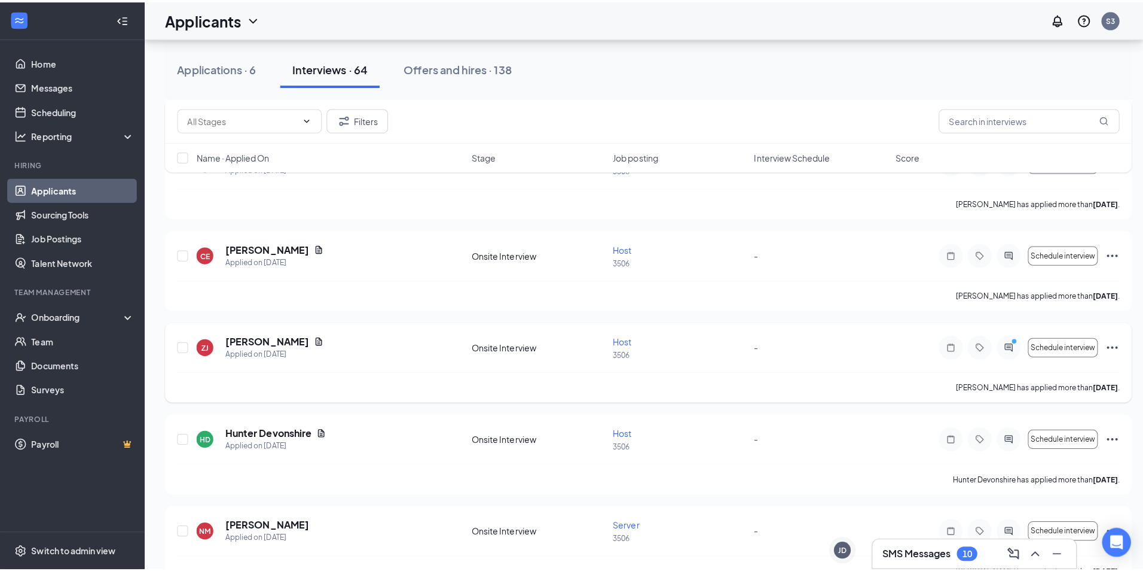
scroll to position [1141, 0]
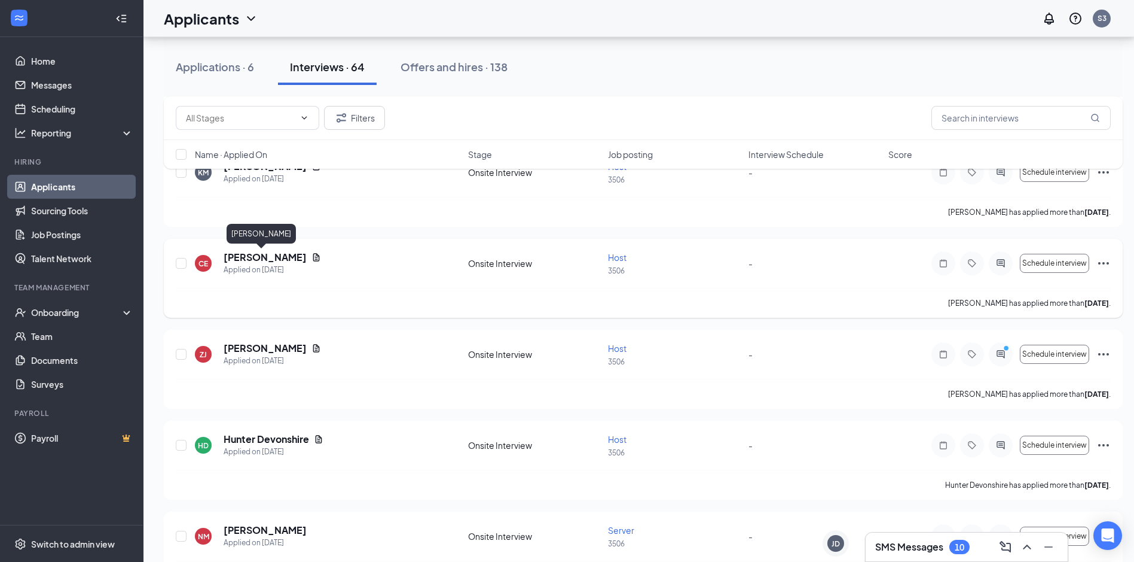
click at [234, 260] on h5 "[PERSON_NAME]" at bounding box center [265, 257] width 83 height 13
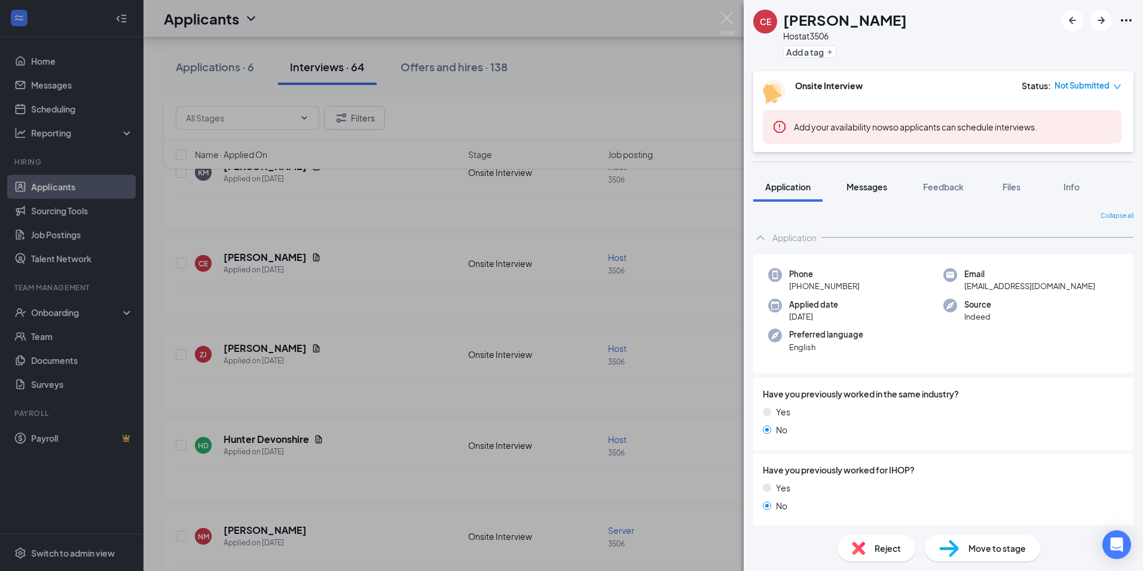
click at [868, 187] on span "Messages" at bounding box center [867, 186] width 41 height 11
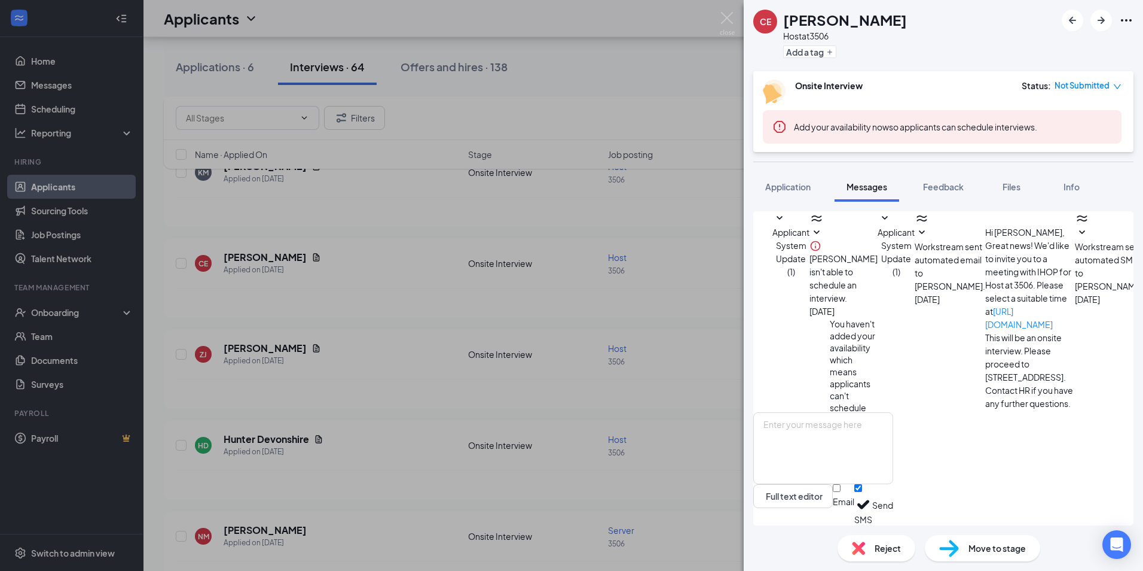
scroll to position [47, 0]
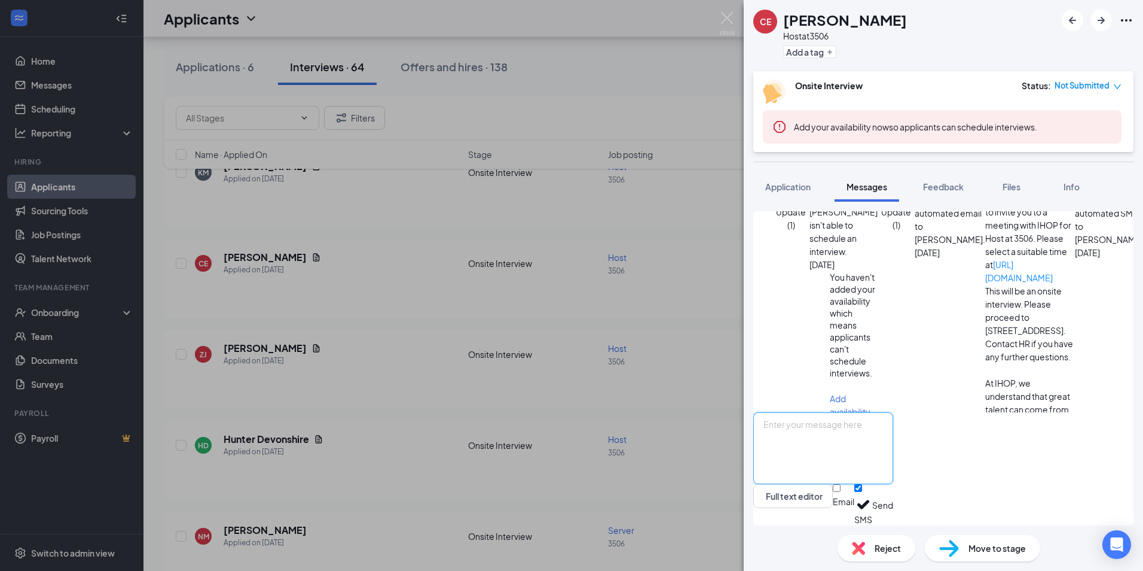
click at [893, 428] on textarea at bounding box center [824, 448] width 140 height 72
type textarea "Good Afternoon, Are you still interested in our host position here at IHOP?"
click at [893, 511] on button "Send" at bounding box center [883, 504] width 21 height 41
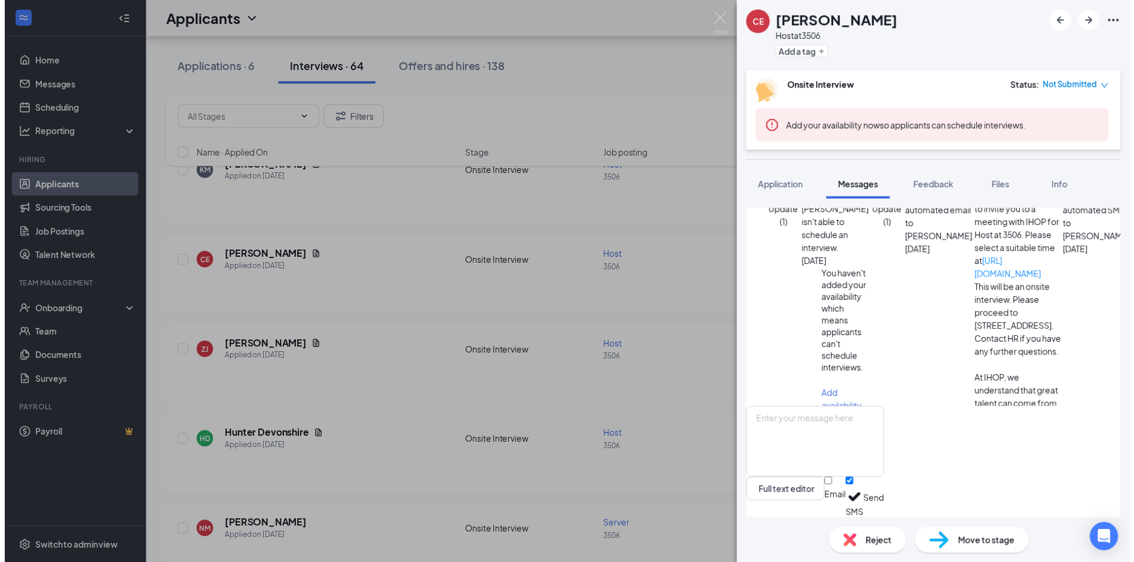
scroll to position [138, 0]
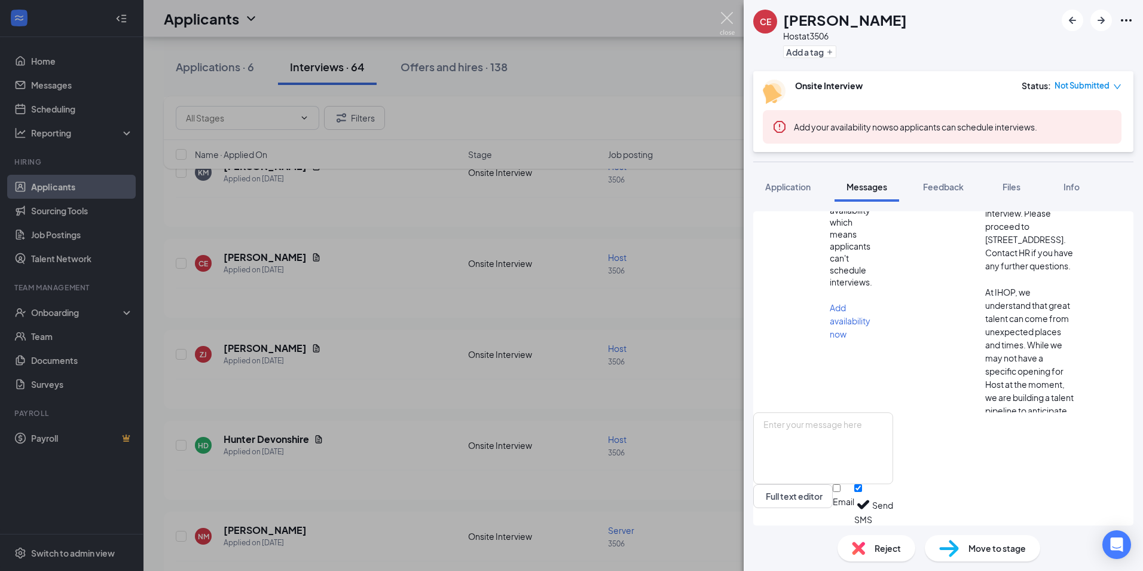
click at [725, 25] on img at bounding box center [727, 23] width 15 height 23
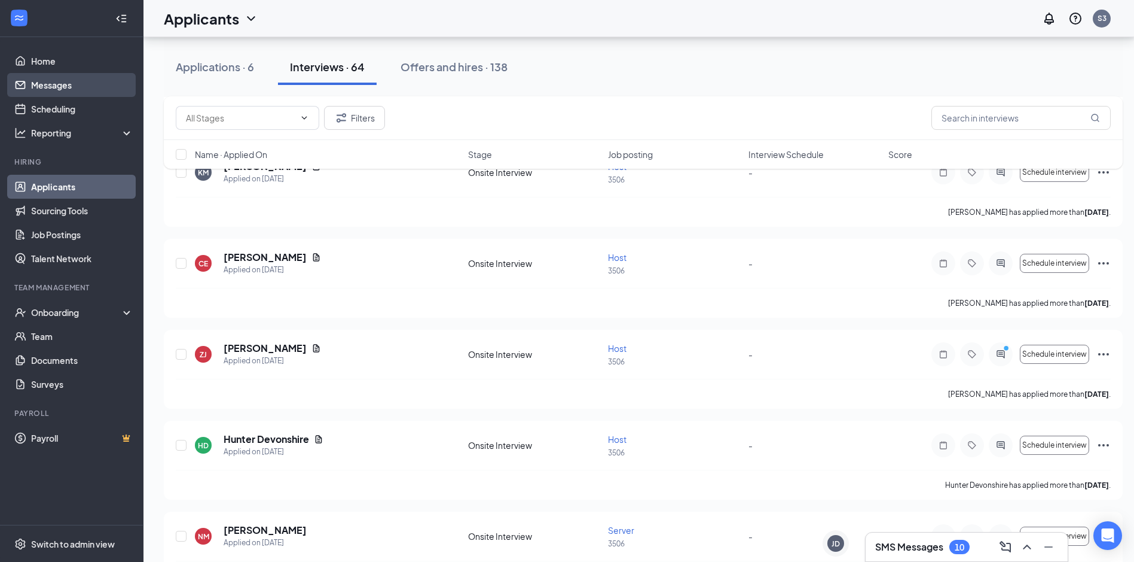
click at [41, 94] on link "Messages" at bounding box center [82, 85] width 102 height 24
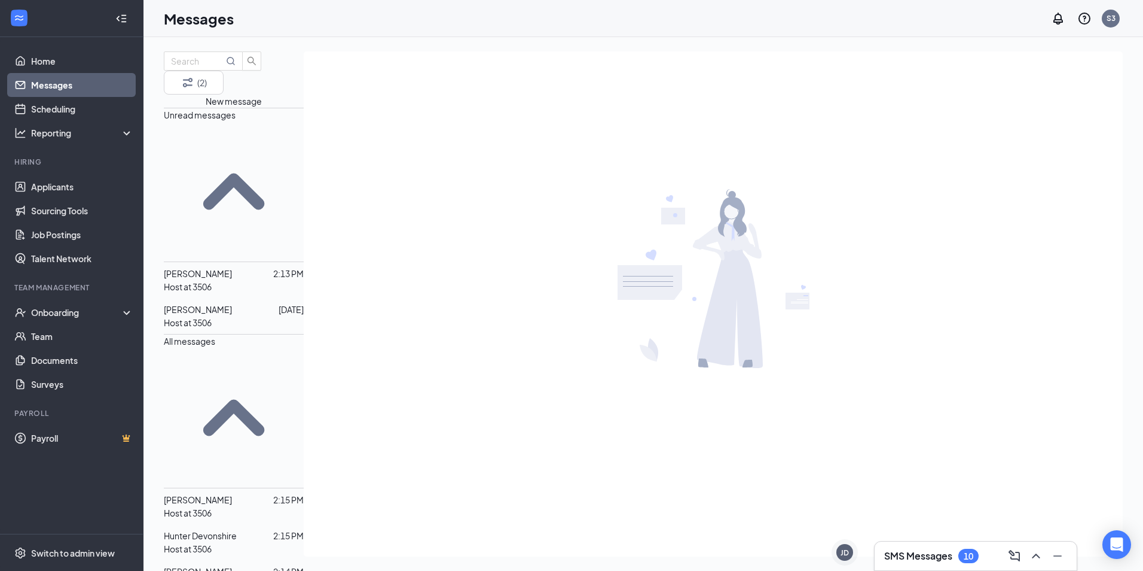
click at [232, 304] on span "[PERSON_NAME]" at bounding box center [198, 309] width 68 height 11
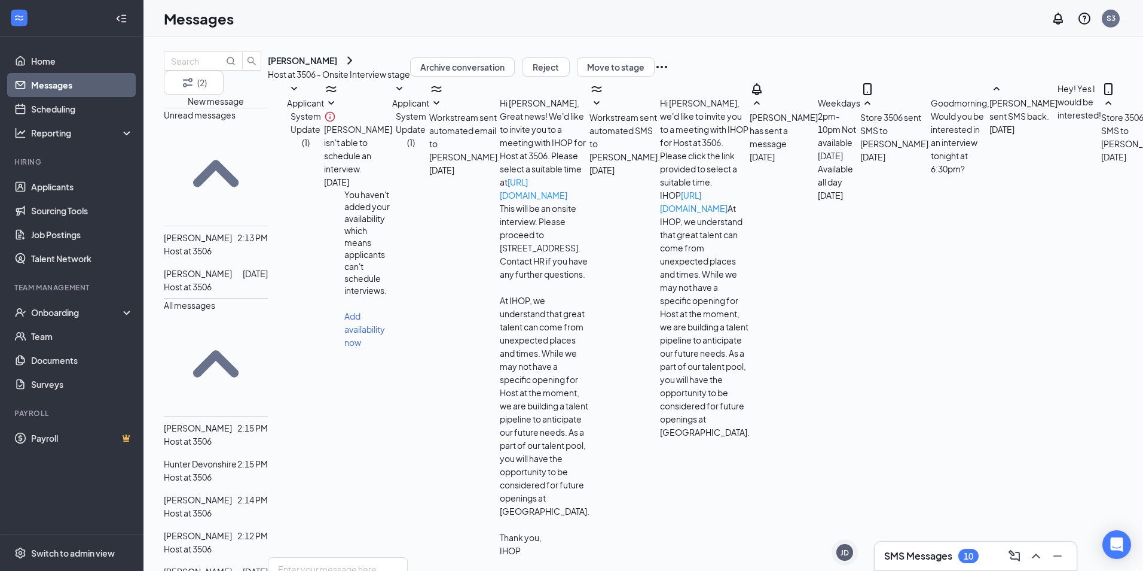
scroll to position [260, 0]
click at [212, 244] on p "Host at 3506" at bounding box center [188, 250] width 48 height 13
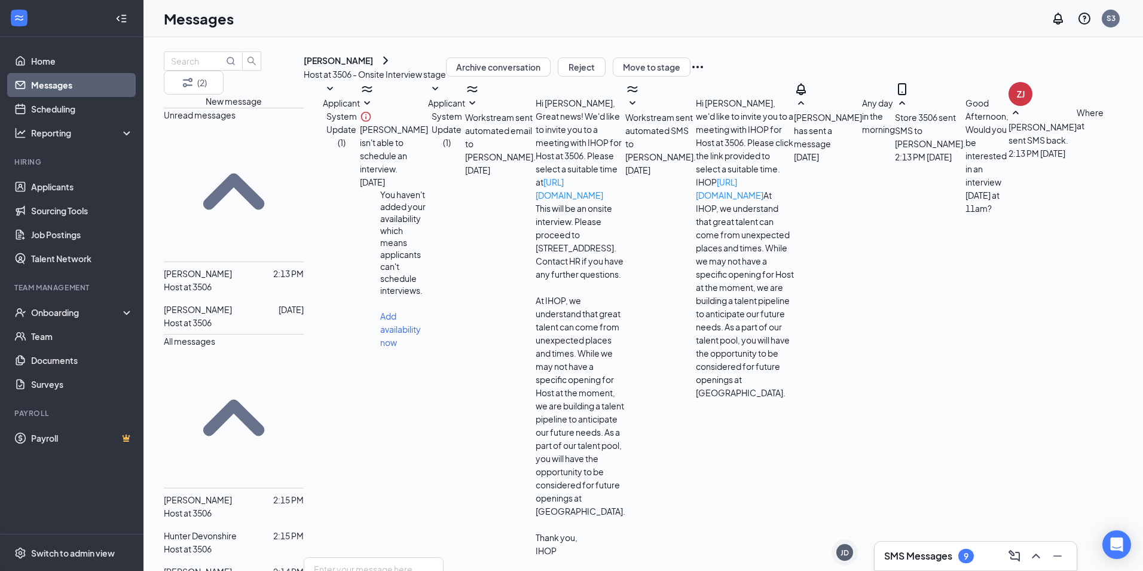
scroll to position [105, 0]
type textarea "This is IHOP in Mustang"
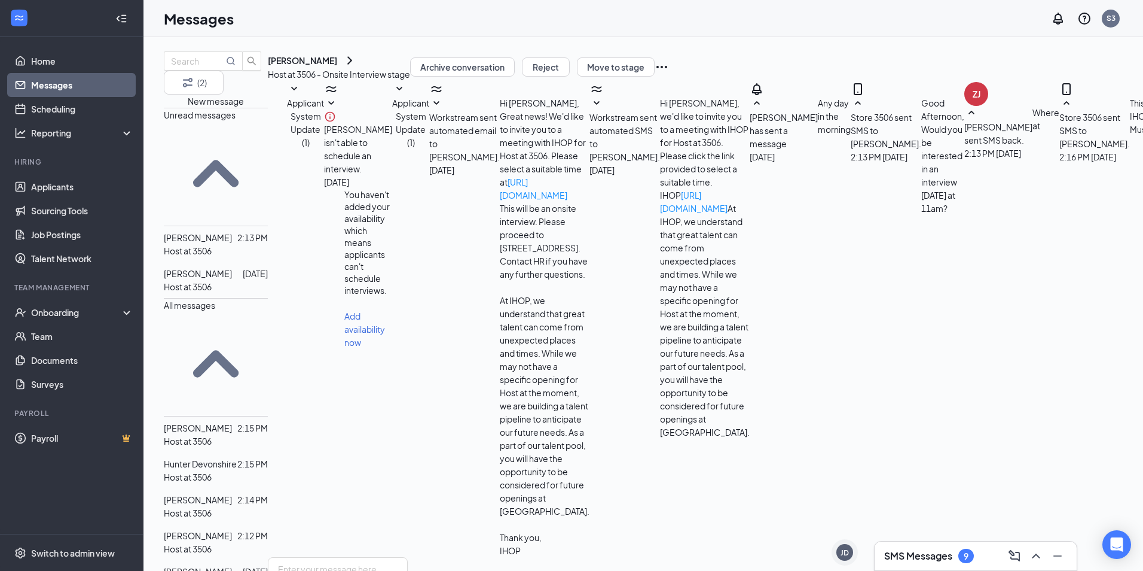
scroll to position [169, 0]
click at [266, 280] on div "Host at 3506" at bounding box center [216, 286] width 104 height 13
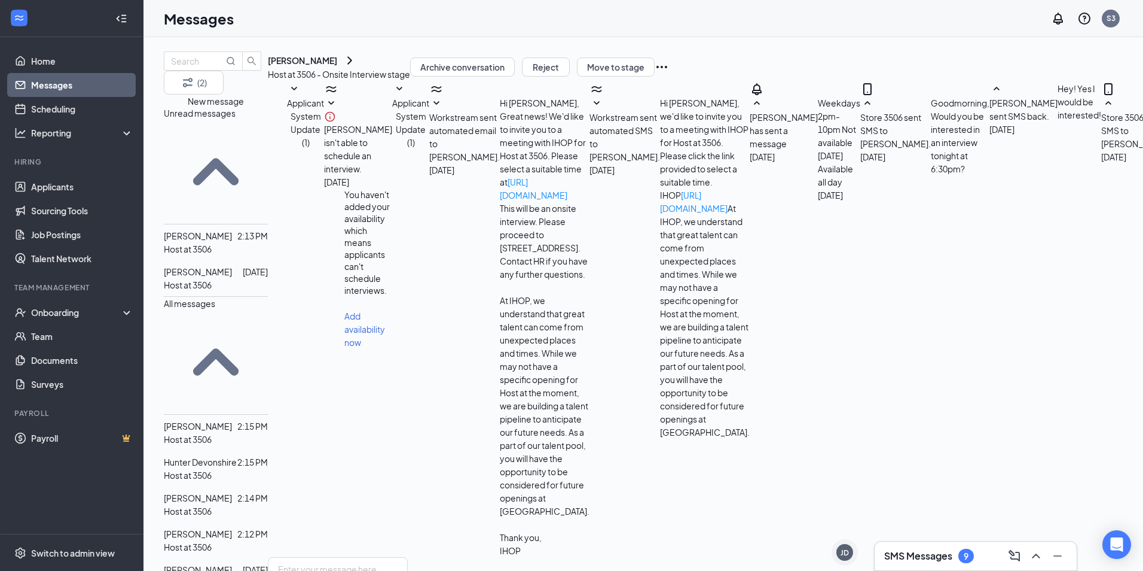
scroll to position [100, 0]
click at [258, 432] on div "Host at 3506" at bounding box center [216, 438] width 104 height 13
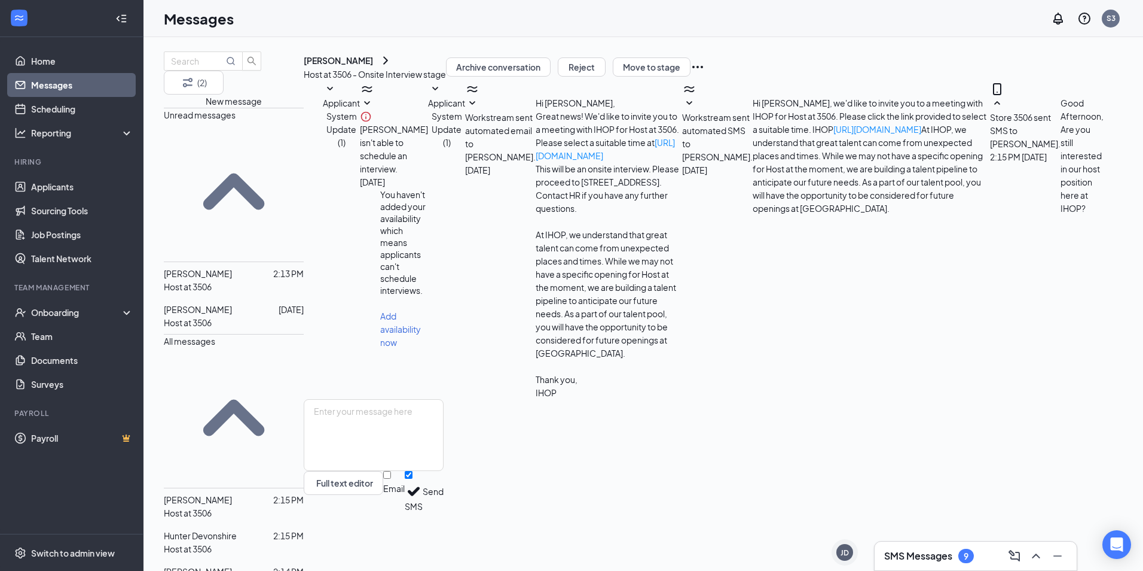
click at [237, 527] on div "Hunter Devonshire" at bounding box center [200, 533] width 73 height 13
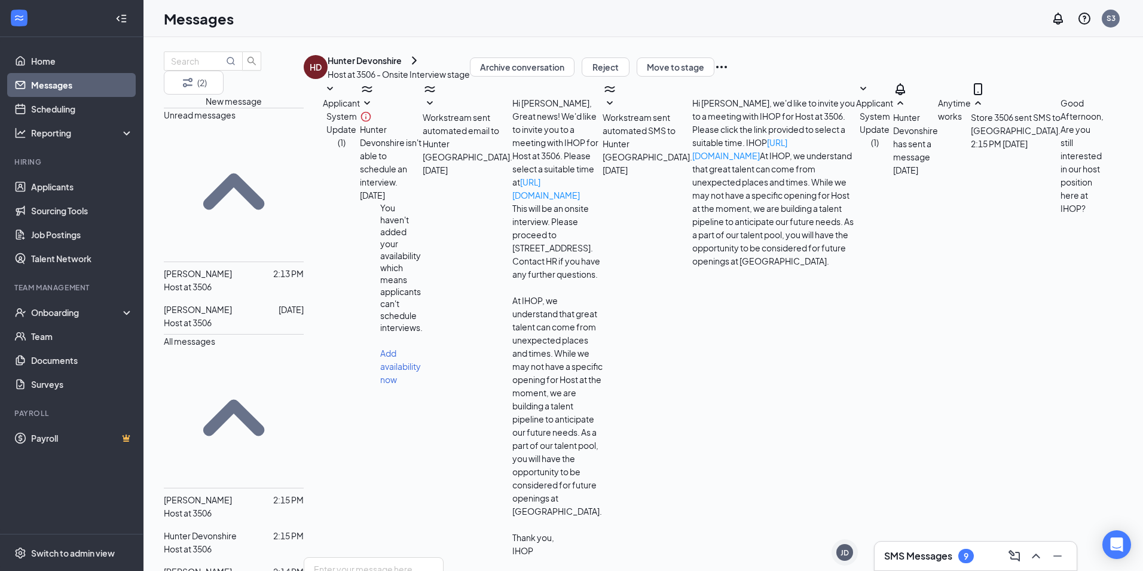
click at [250, 559] on div "[PERSON_NAME] 2:14 PM Host at 3506" at bounding box center [234, 577] width 140 height 36
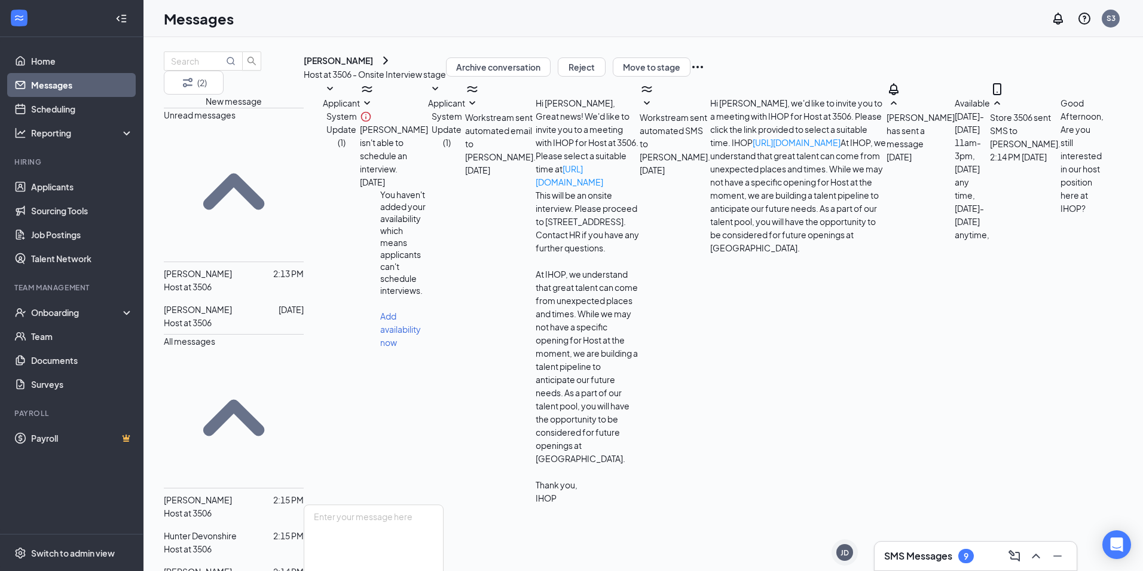
scroll to position [40, 0]
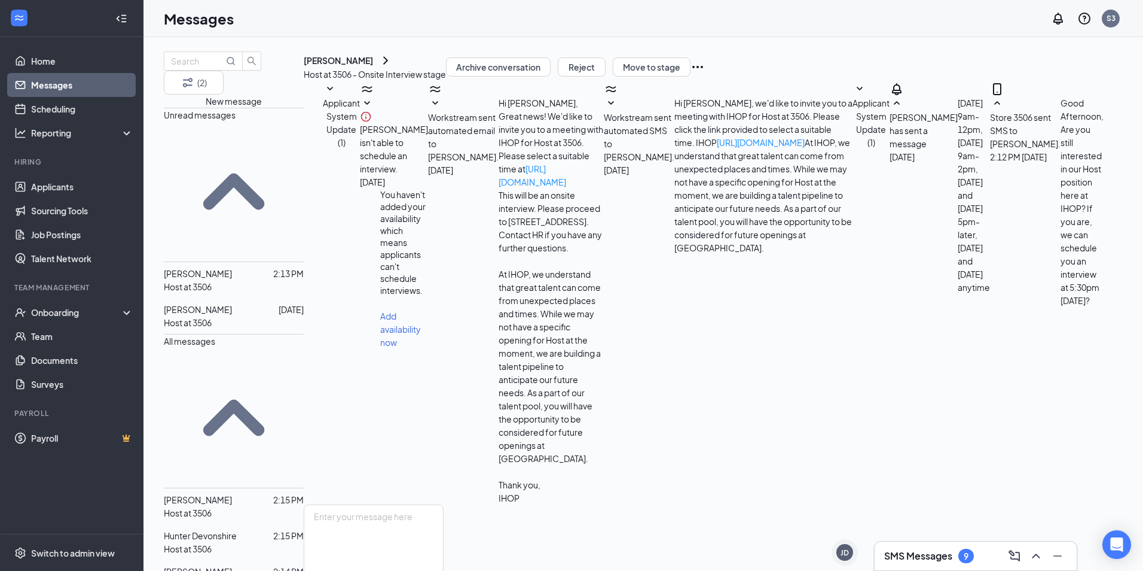
click at [267, 262] on div "[PERSON_NAME] 2:13 PM Host at 3506" at bounding box center [234, 280] width 140 height 36
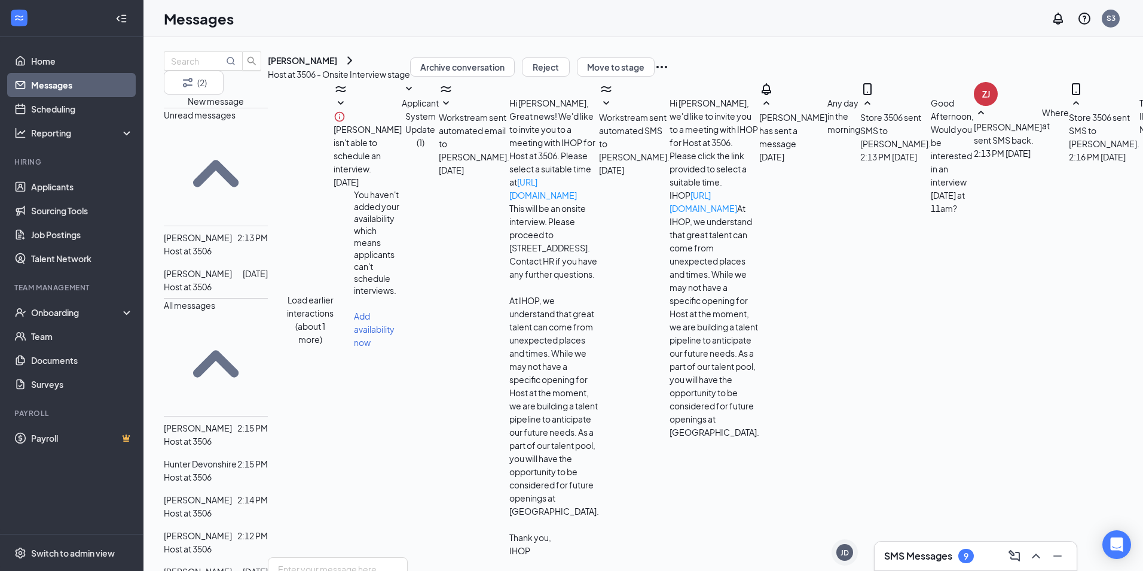
scroll to position [302, 0]
type textarea "W"
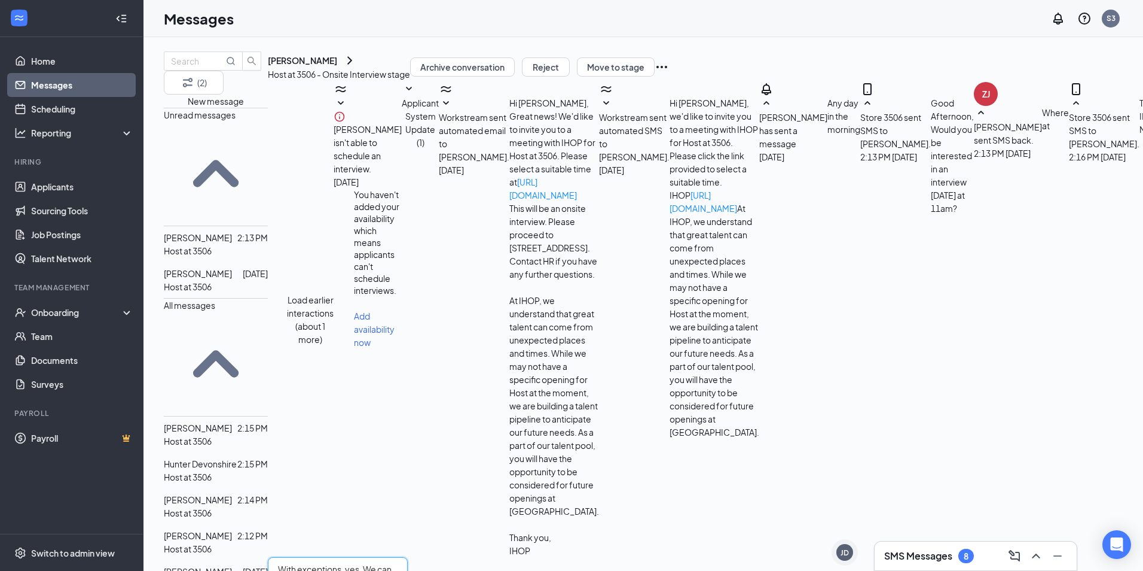
drag, startPoint x: 514, startPoint y: 447, endPoint x: 603, endPoint y: 447, distance: 89.1
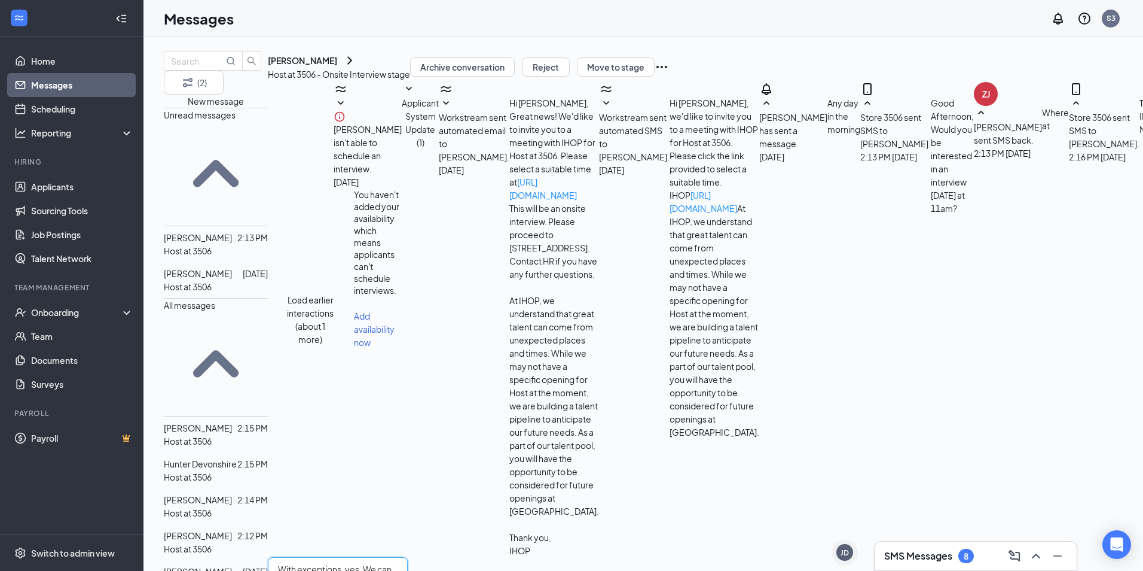
type textarea "With exceptions, yes. We can set up an interview, and we can discuss this if yo…"
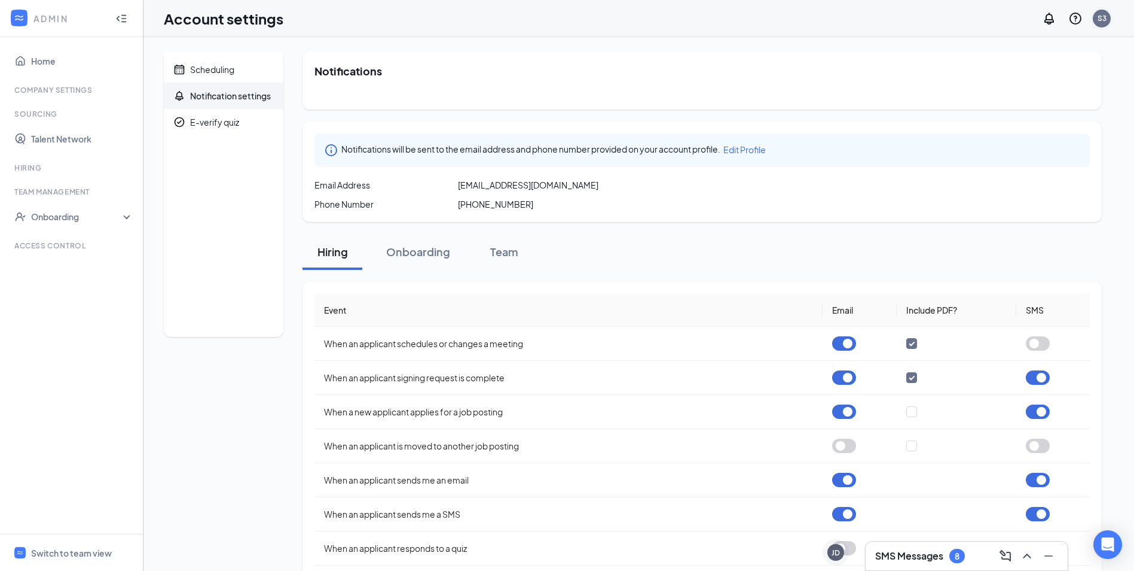
click at [912, 16] on div "S3" at bounding box center [1102, 18] width 9 height 10
click at [912, 80] on link "My profile" at bounding box center [1042, 82] width 129 height 12
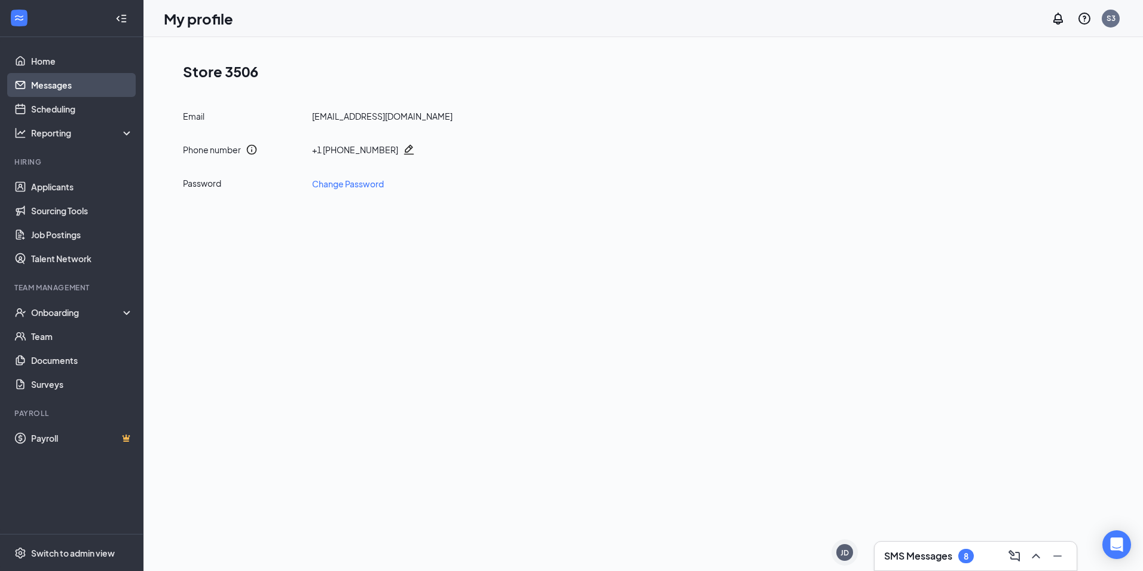
click at [82, 84] on link "Messages" at bounding box center [82, 85] width 102 height 24
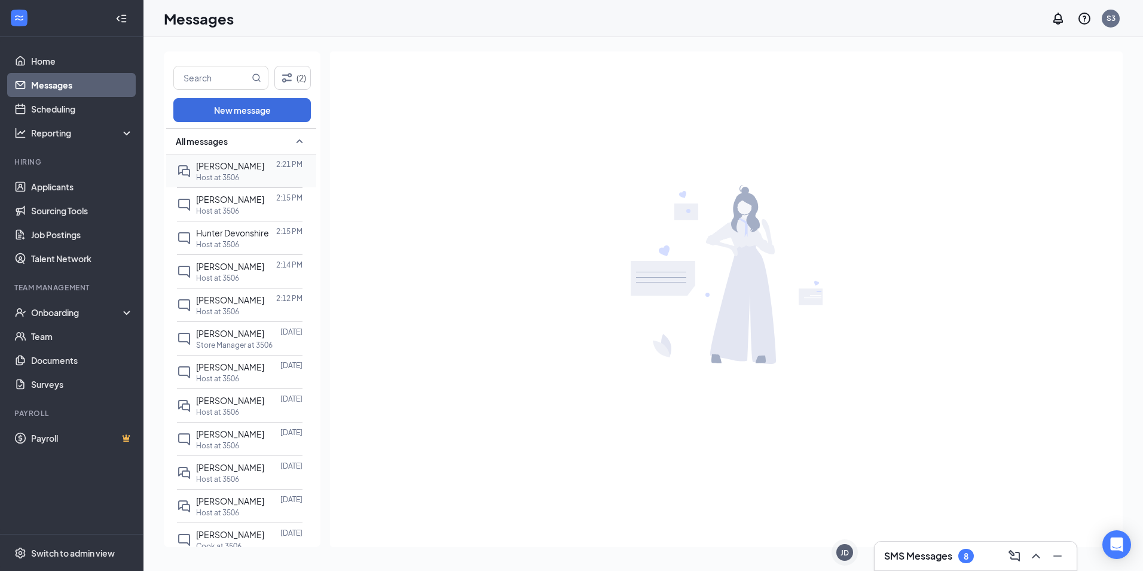
click at [264, 170] on div at bounding box center [270, 165] width 12 height 13
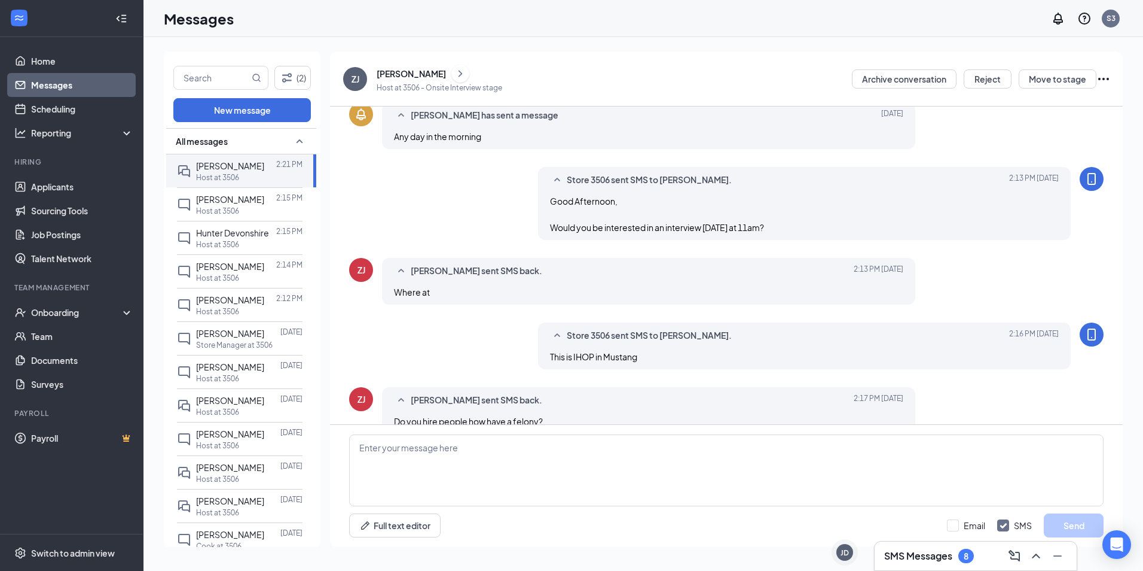
scroll to position [336, 0]
